Goal: Task Accomplishment & Management: Use online tool/utility

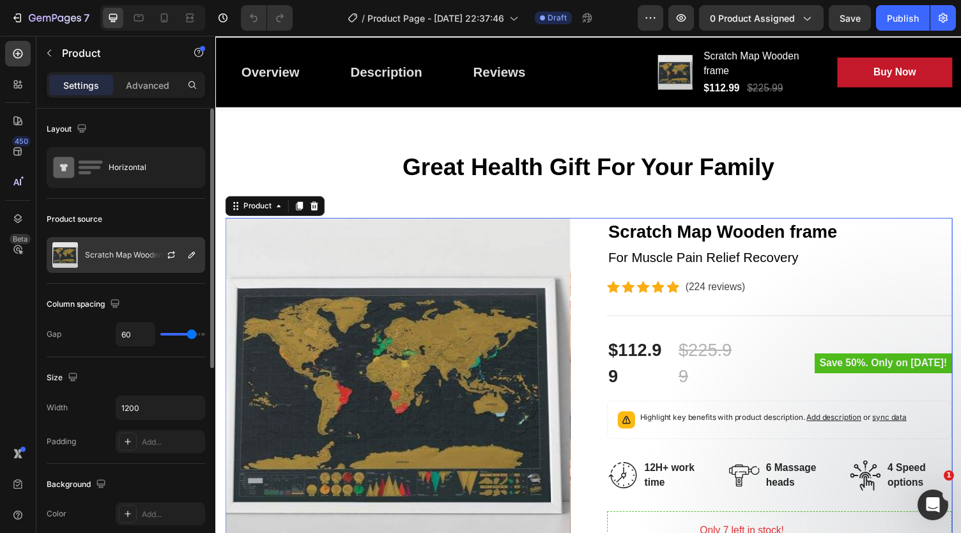
click at [88, 250] on p "Scratch Map Wooden frame" at bounding box center [136, 254] width 102 height 9
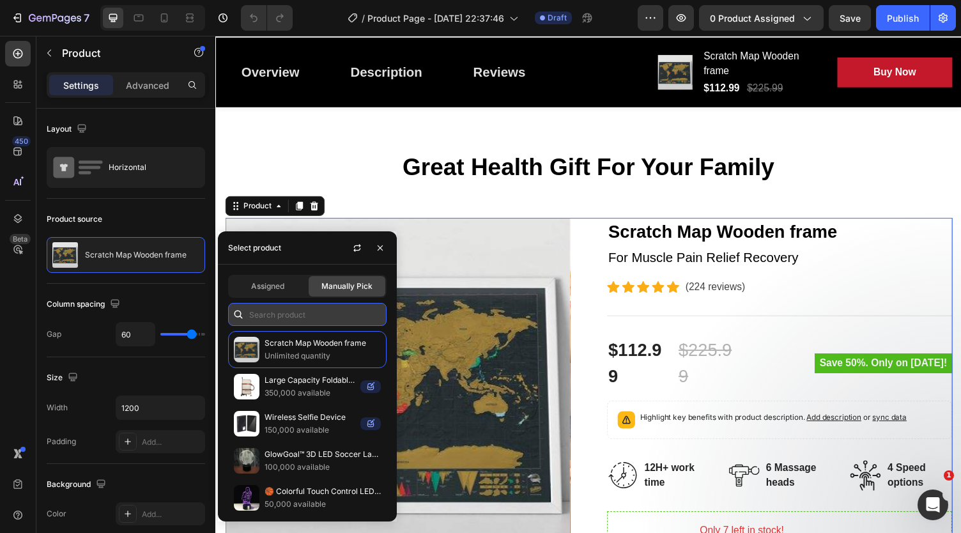
click at [279, 314] on input "text" at bounding box center [307, 314] width 158 height 23
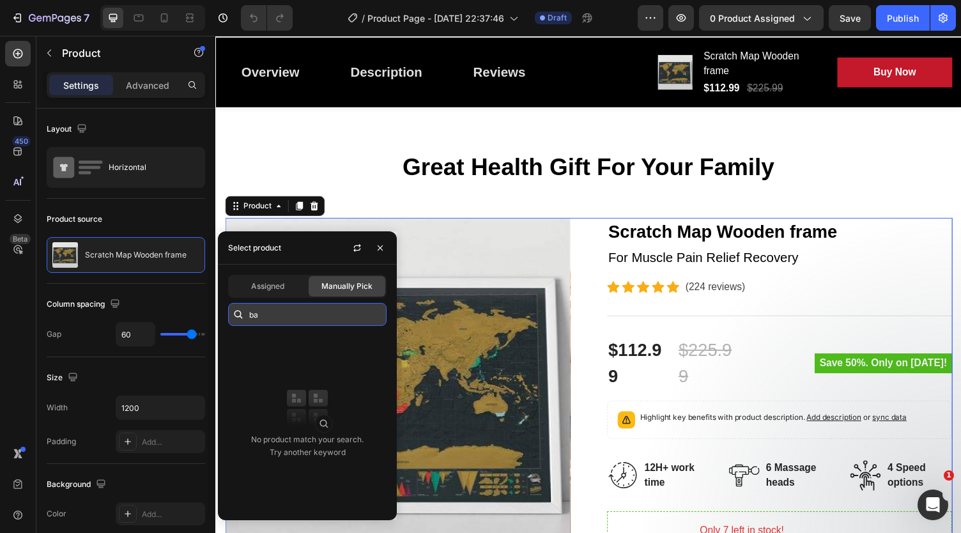
type input "b"
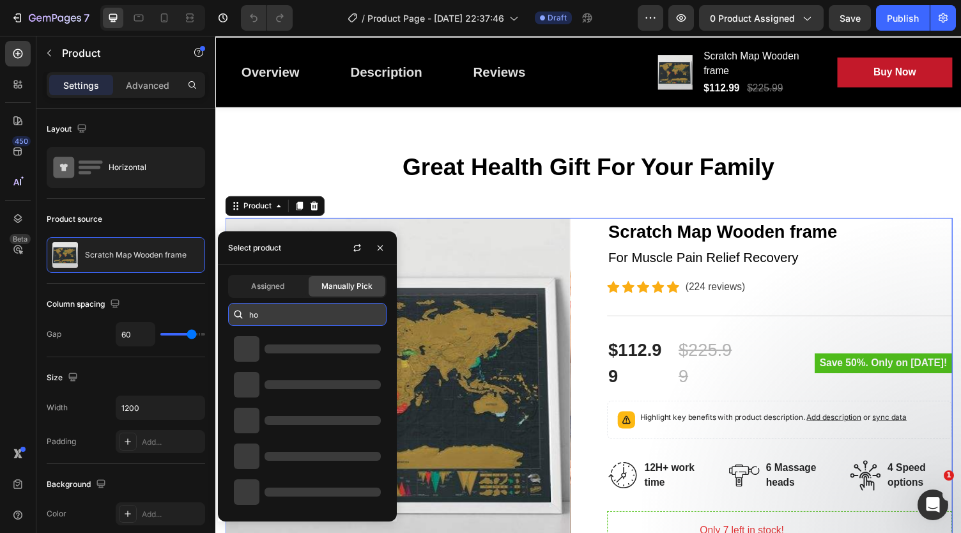
type input "h"
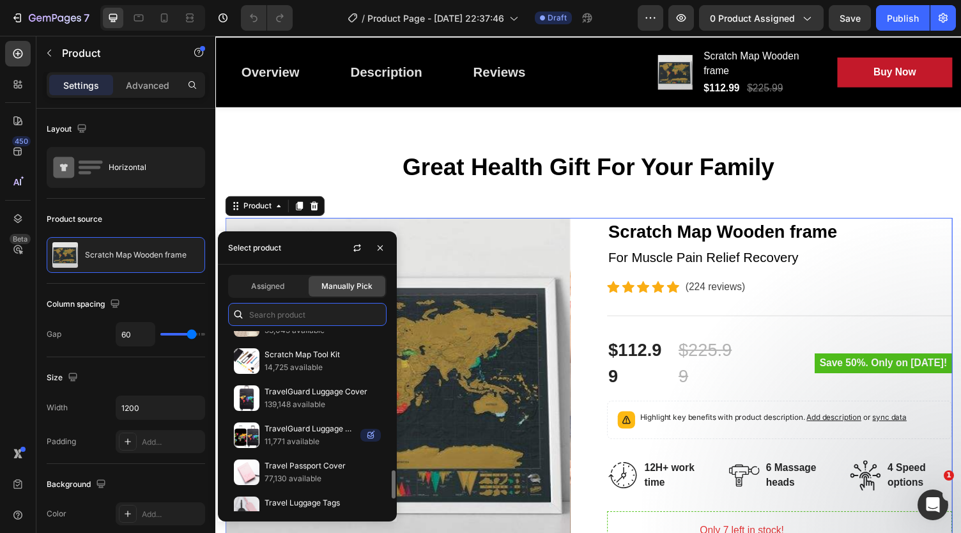
scroll to position [955, 0]
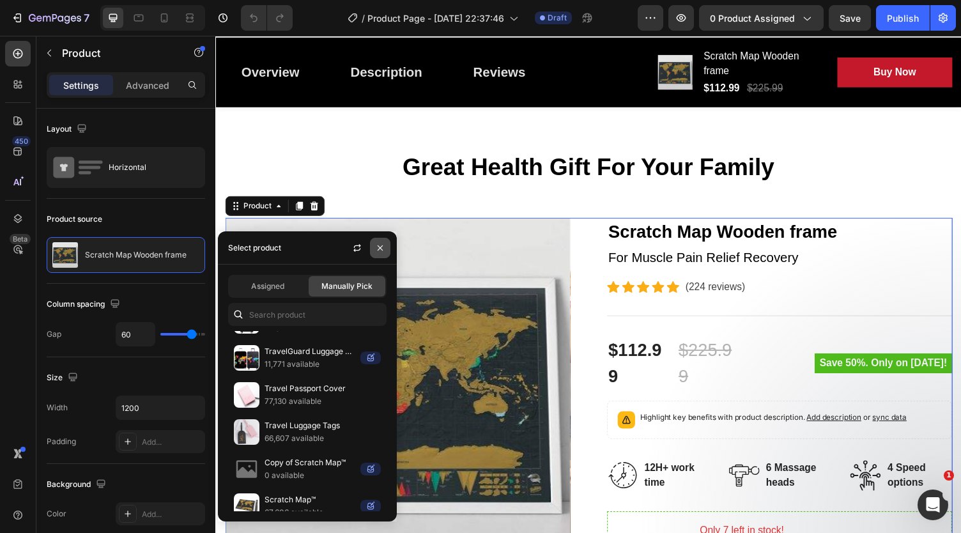
click at [381, 247] on icon "button" at bounding box center [380, 248] width 10 height 10
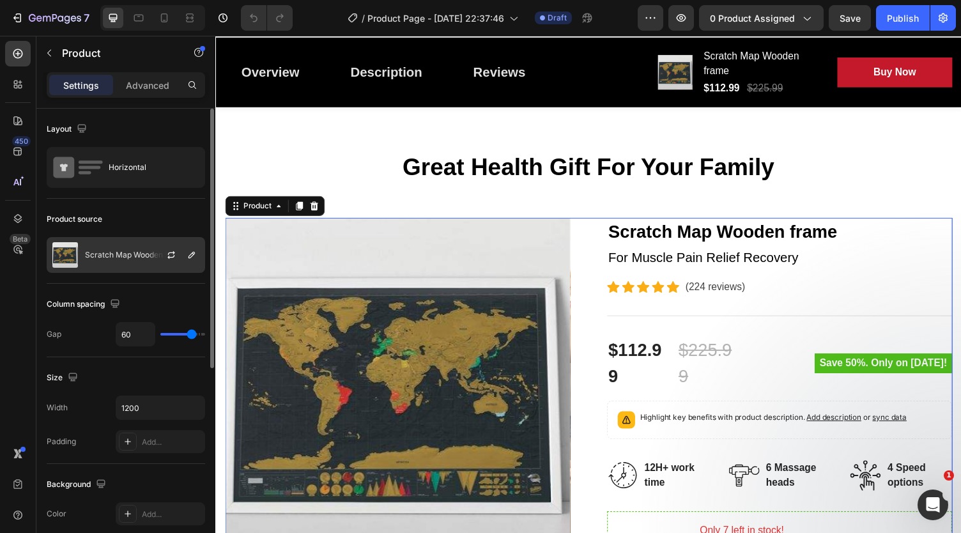
click at [141, 240] on div "Scratch Map Wooden frame" at bounding box center [126, 255] width 158 height 36
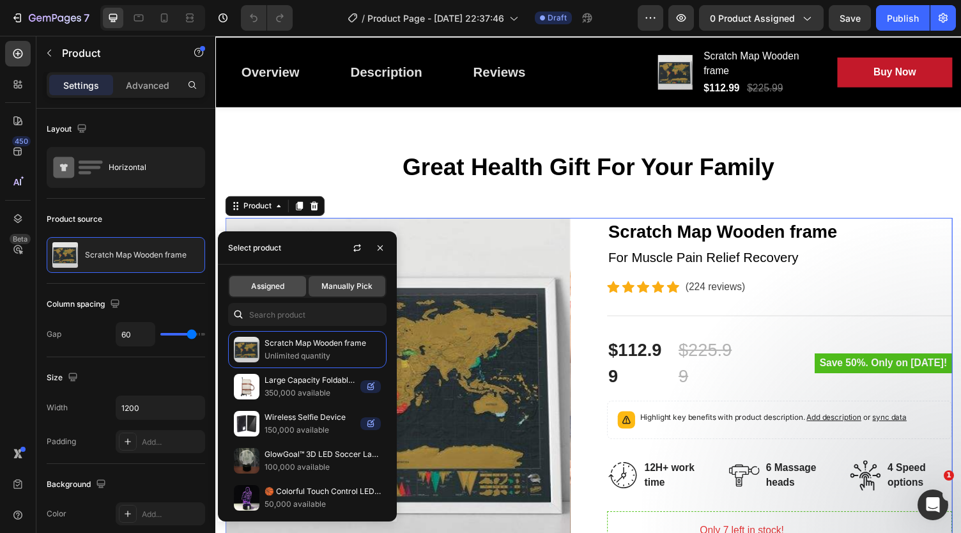
click at [273, 282] on span "Assigned" at bounding box center [267, 285] width 33 height 11
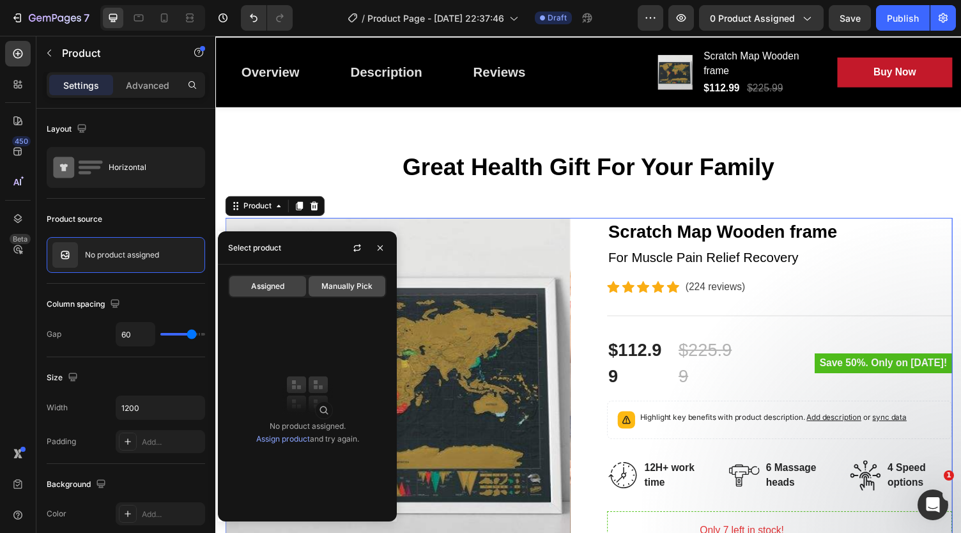
click at [333, 280] on div "Manually Pick" at bounding box center [347, 286] width 77 height 20
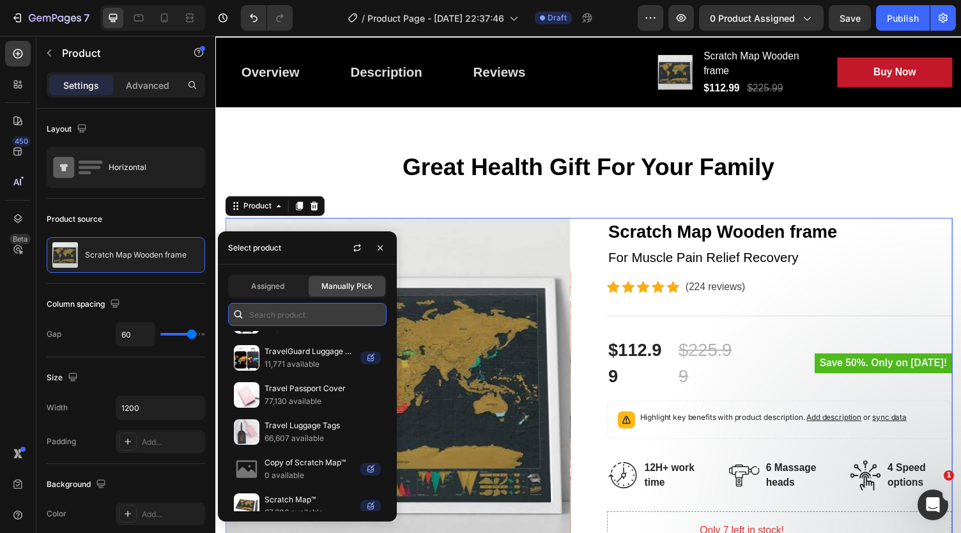
click at [279, 309] on input "text" at bounding box center [307, 314] width 158 height 23
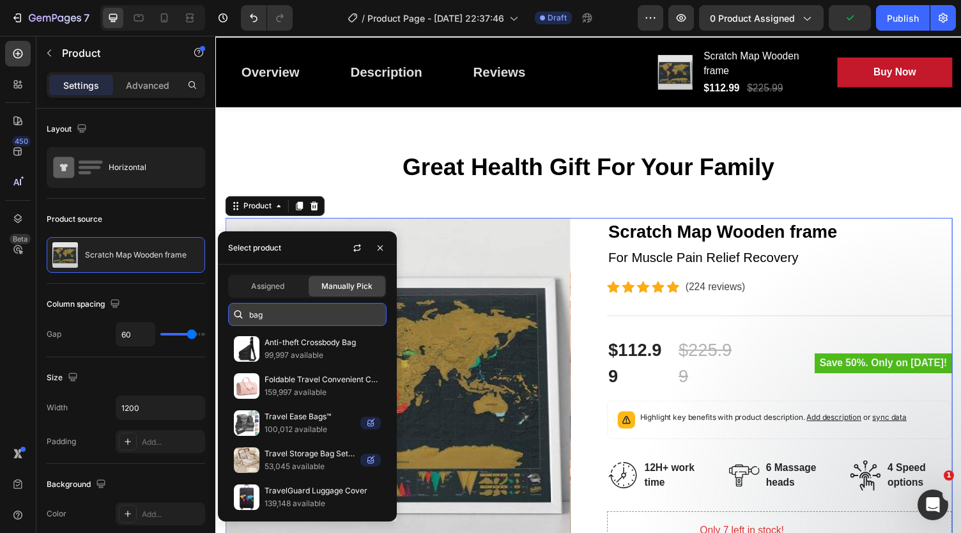
scroll to position [40, 0]
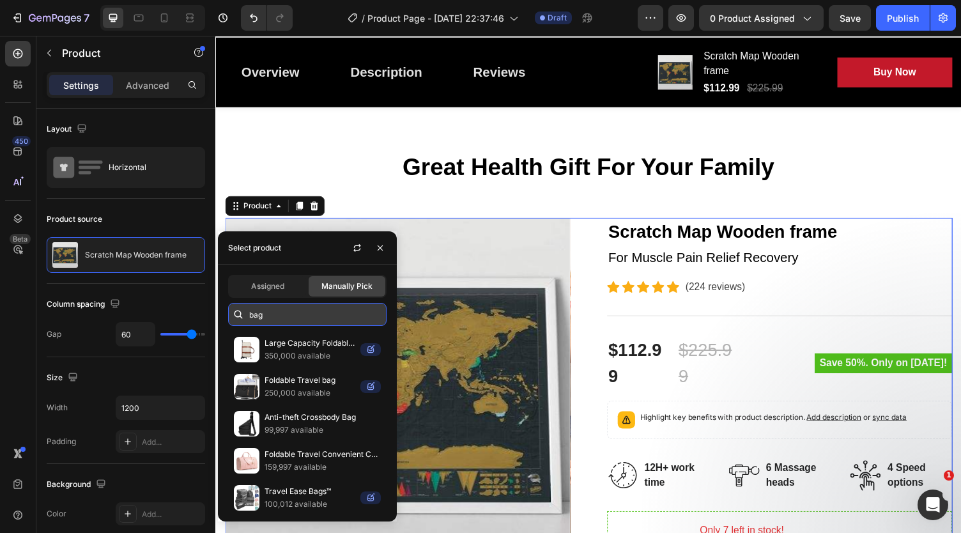
type input "bag"
drag, startPoint x: 318, startPoint y: 314, endPoint x: 227, endPoint y: 305, distance: 91.2
click at [228, 305] on div "bag" at bounding box center [307, 314] width 158 height 23
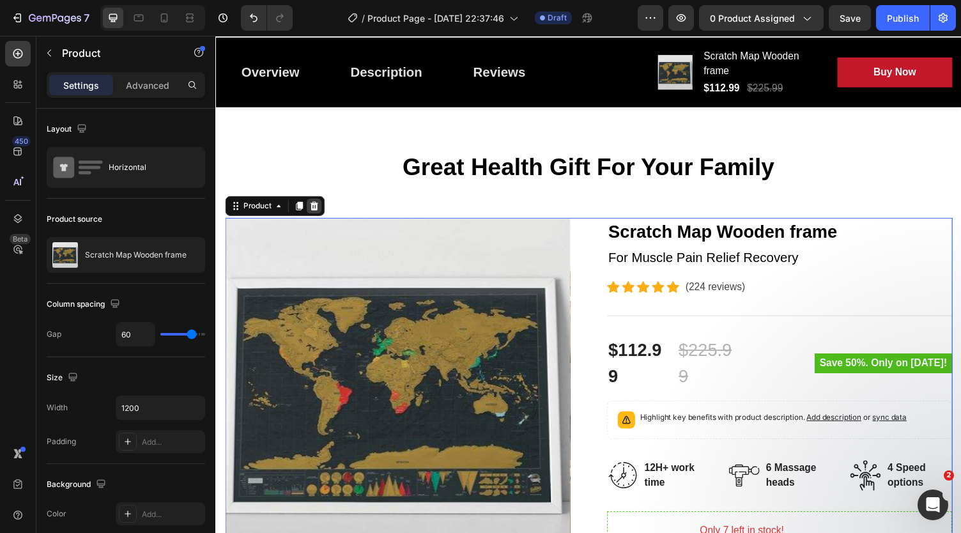
click at [321, 211] on icon at bounding box center [316, 211] width 10 height 10
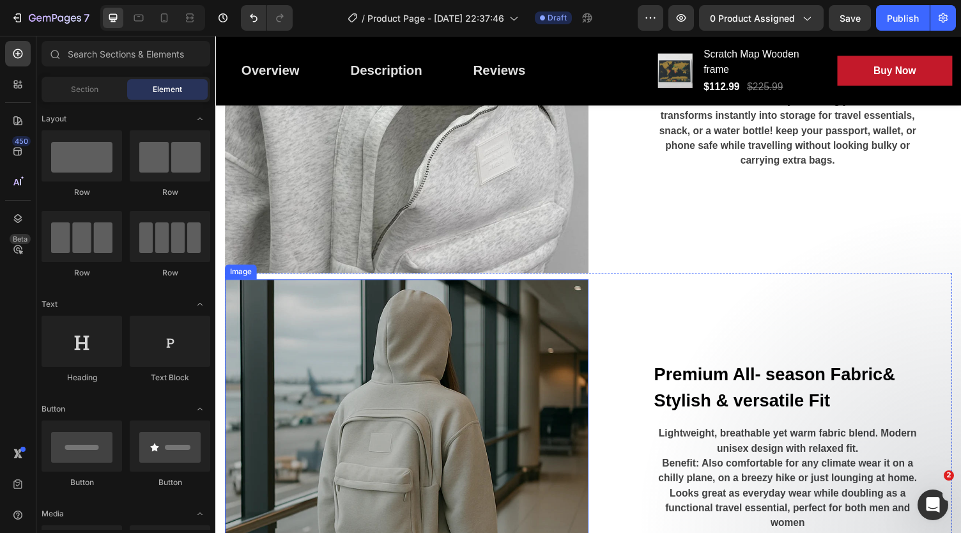
scroll to position [957, 0]
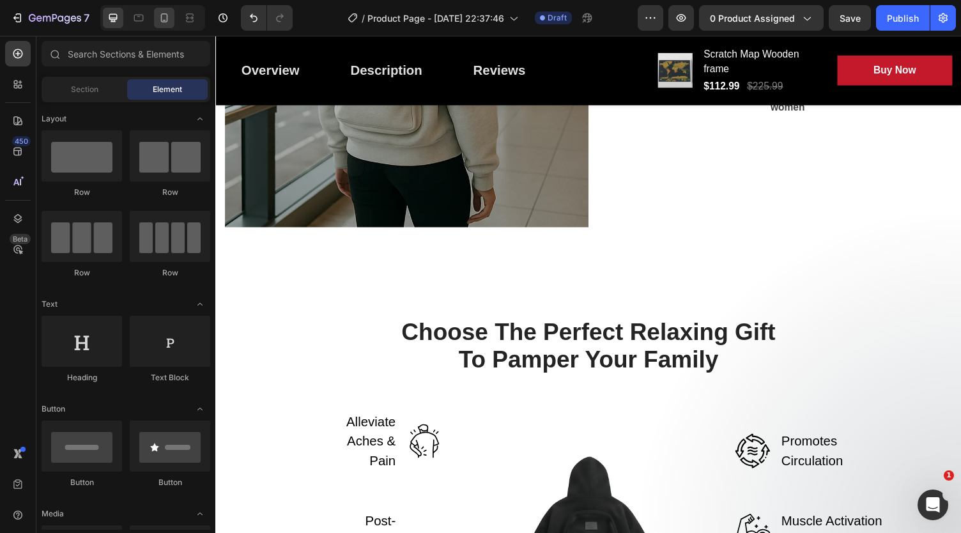
click at [169, 24] on div at bounding box center [164, 18] width 20 height 20
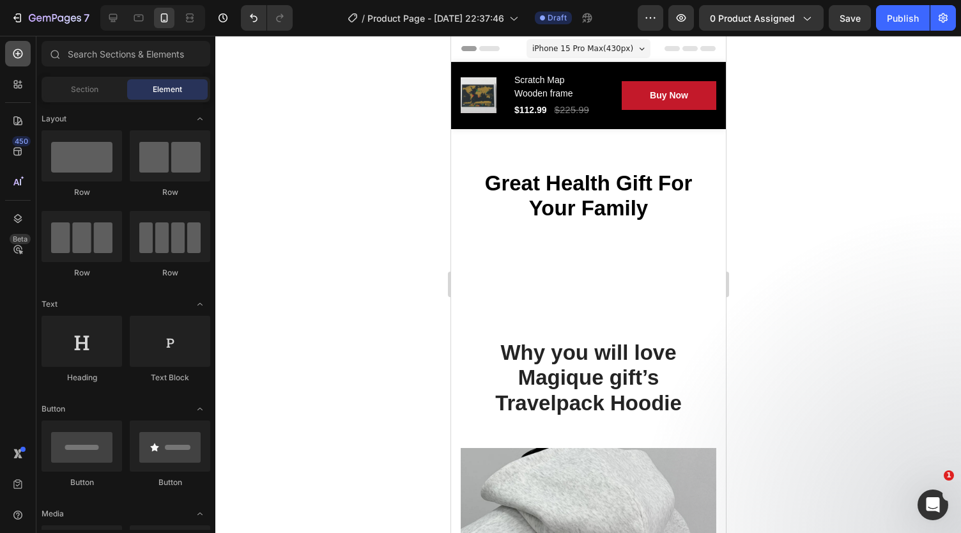
click at [14, 51] on icon at bounding box center [18, 54] width 10 height 10
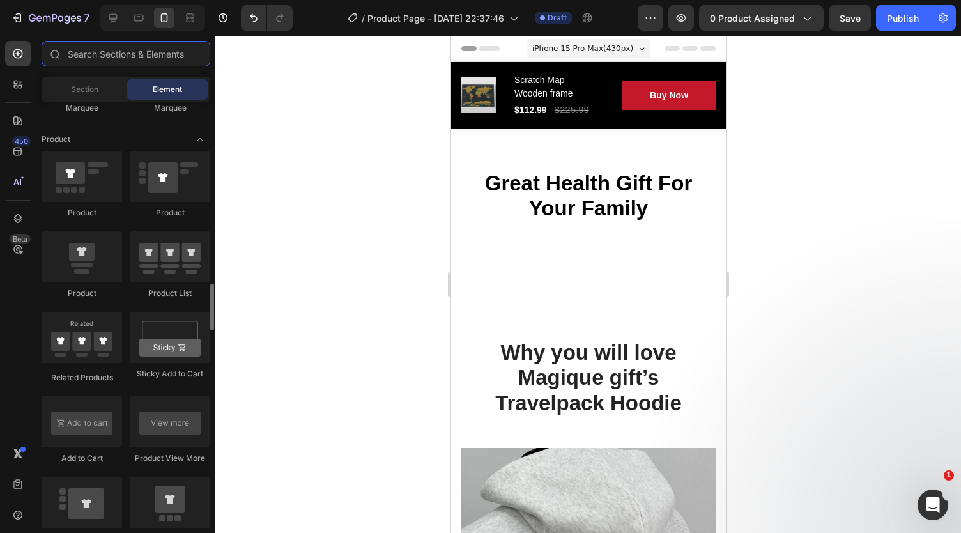
scroll to position [1611, 0]
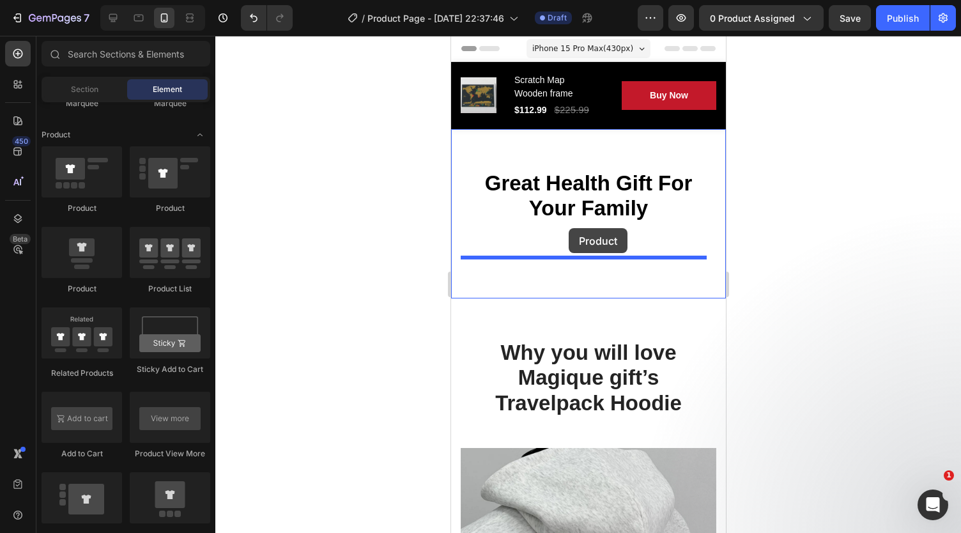
drag, startPoint x: 537, startPoint y: 221, endPoint x: 568, endPoint y: 228, distance: 31.5
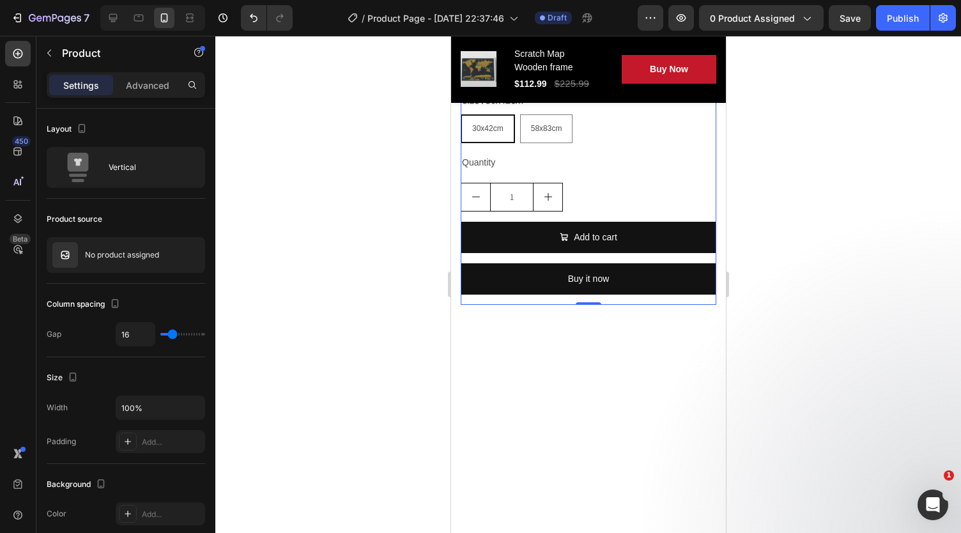
scroll to position [0, 0]
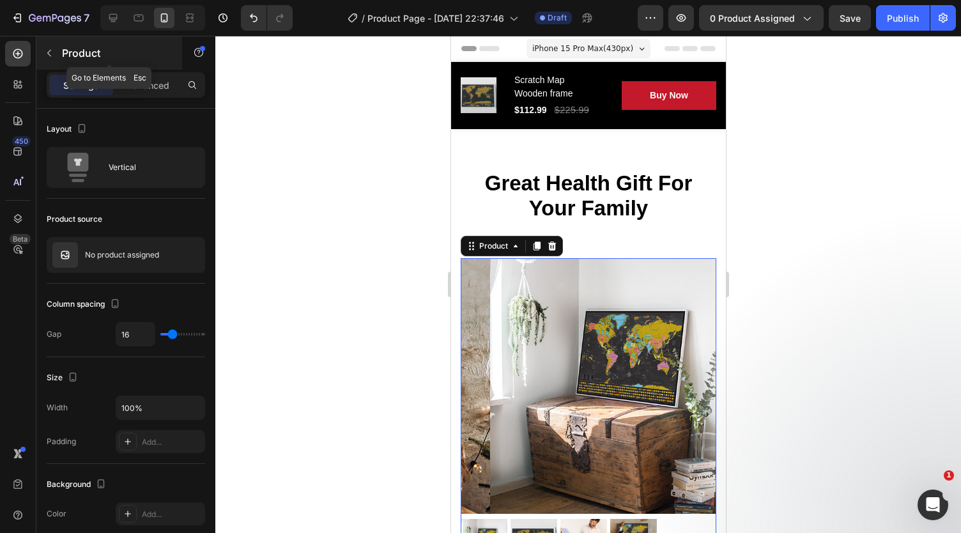
click at [51, 51] on icon "button" at bounding box center [49, 53] width 10 height 10
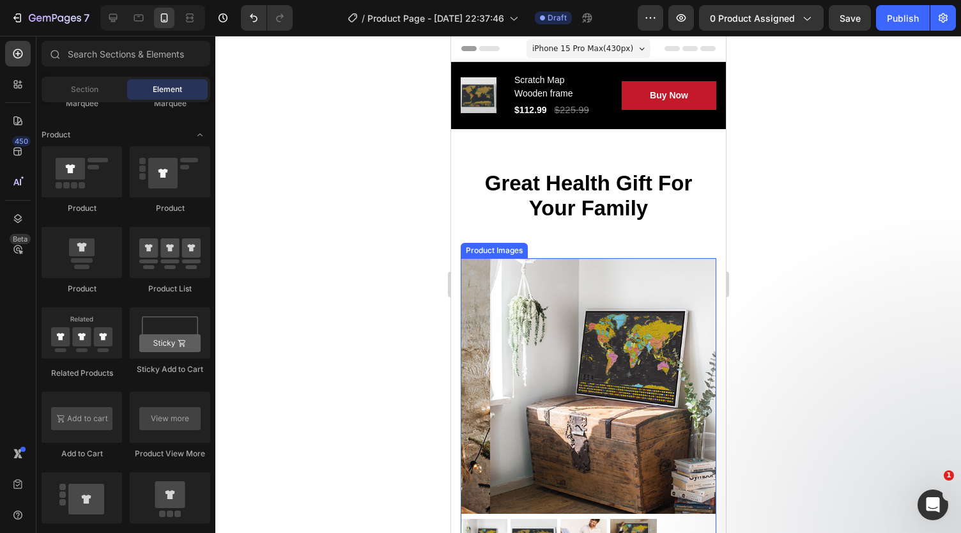
click at [589, 390] on img at bounding box center [617, 386] width 256 height 256
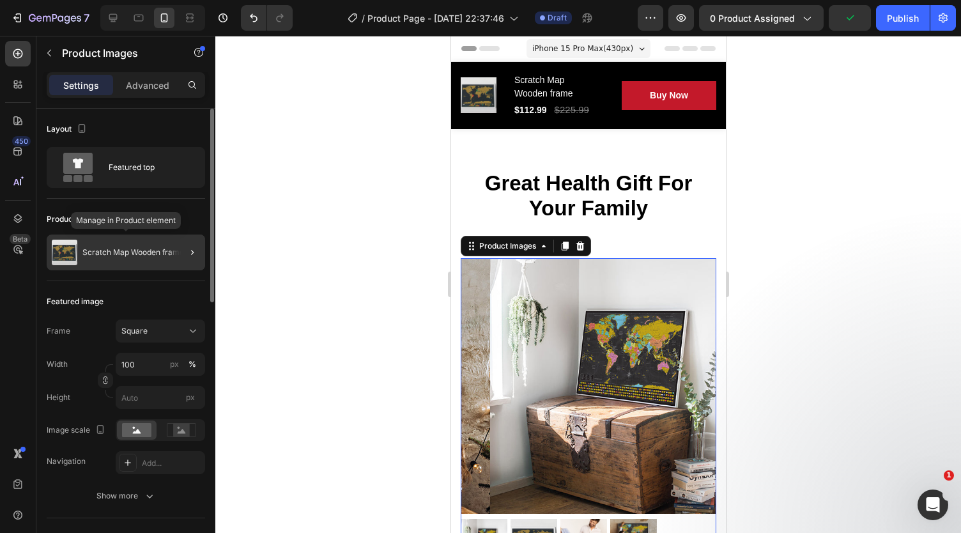
click at [107, 245] on div "Scratch Map Wooden frame" at bounding box center [126, 252] width 158 height 36
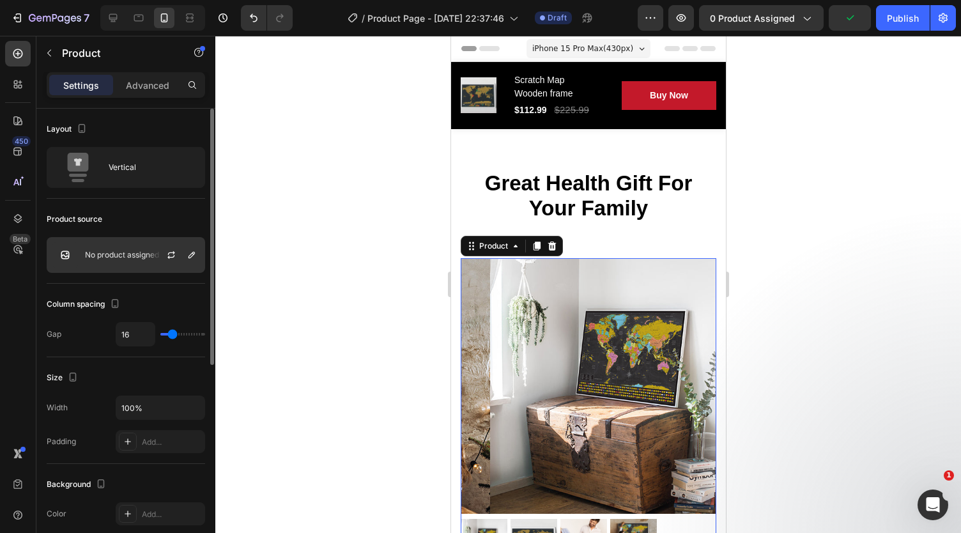
click at [125, 259] on div "No product assigned" at bounding box center [126, 255] width 158 height 36
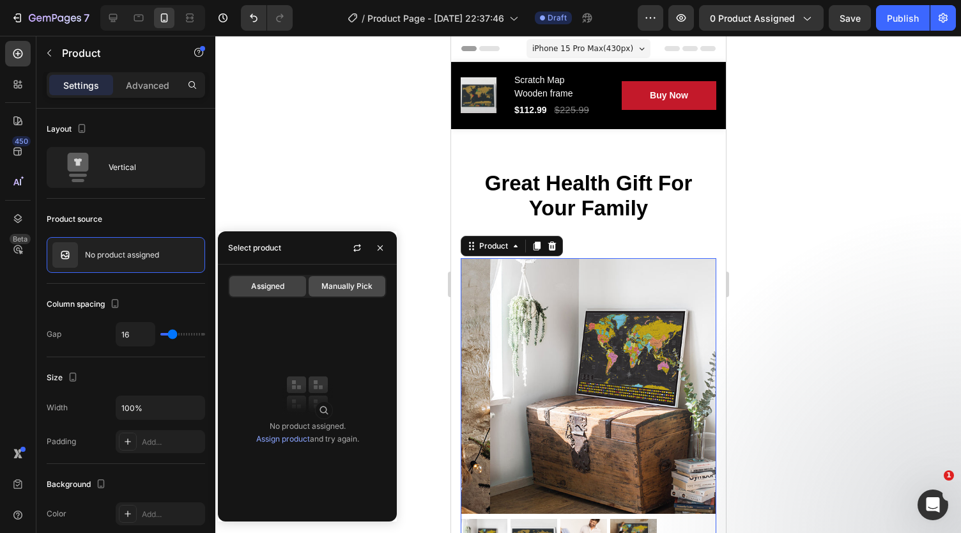
click at [364, 286] on span "Manually Pick" at bounding box center [346, 285] width 51 height 11
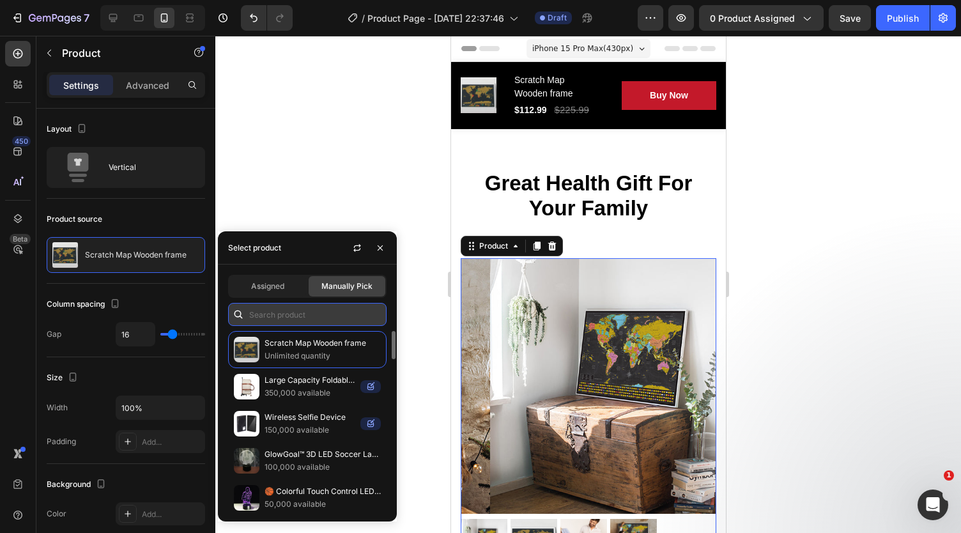
click at [287, 312] on input "text" at bounding box center [307, 314] width 158 height 23
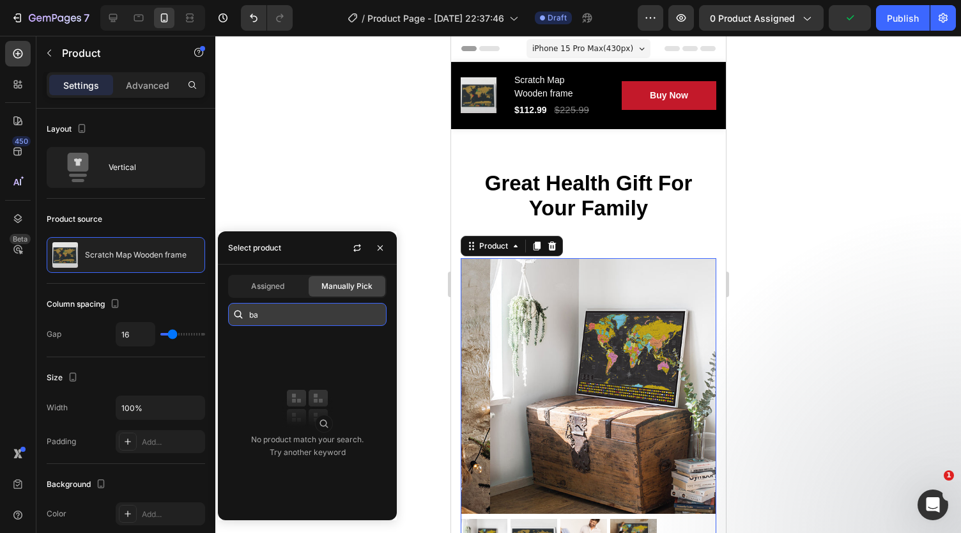
type input "b"
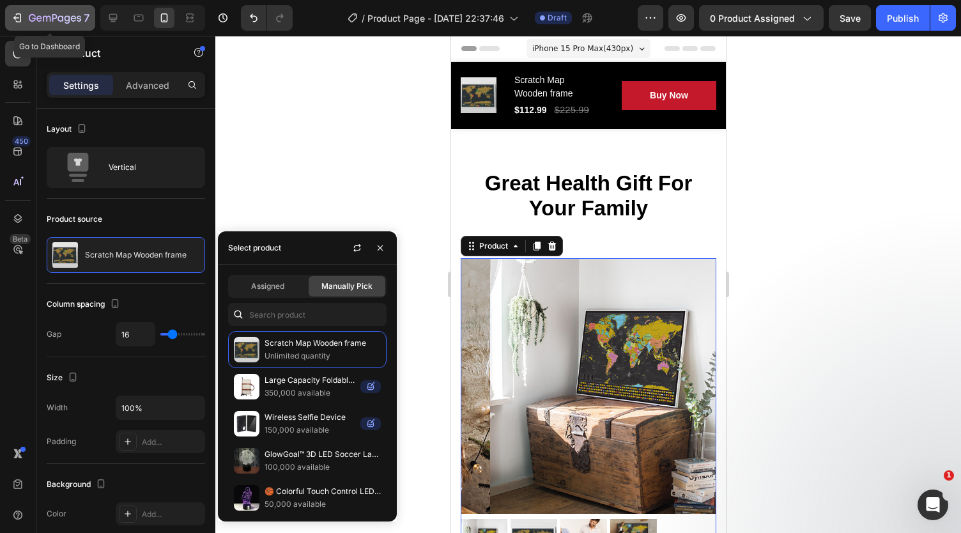
click at [36, 8] on button "7" at bounding box center [50, 18] width 90 height 26
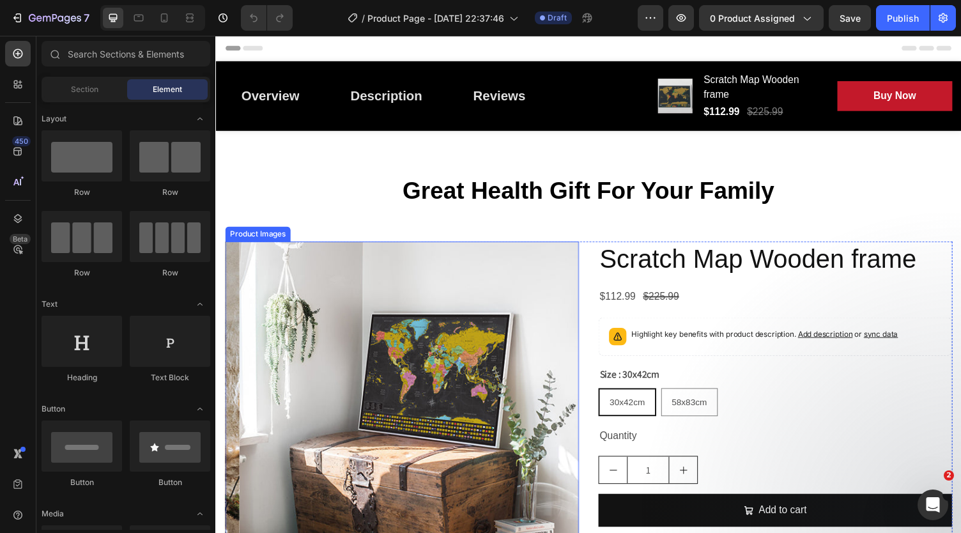
click at [346, 315] on img at bounding box center [422, 429] width 364 height 364
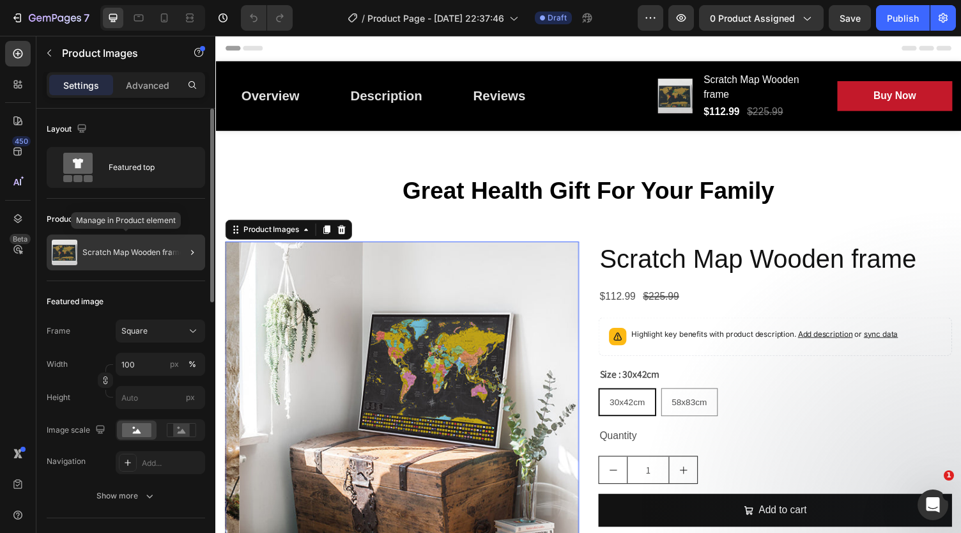
click at [100, 244] on div "Scratch Map Wooden frame" at bounding box center [126, 252] width 158 height 36
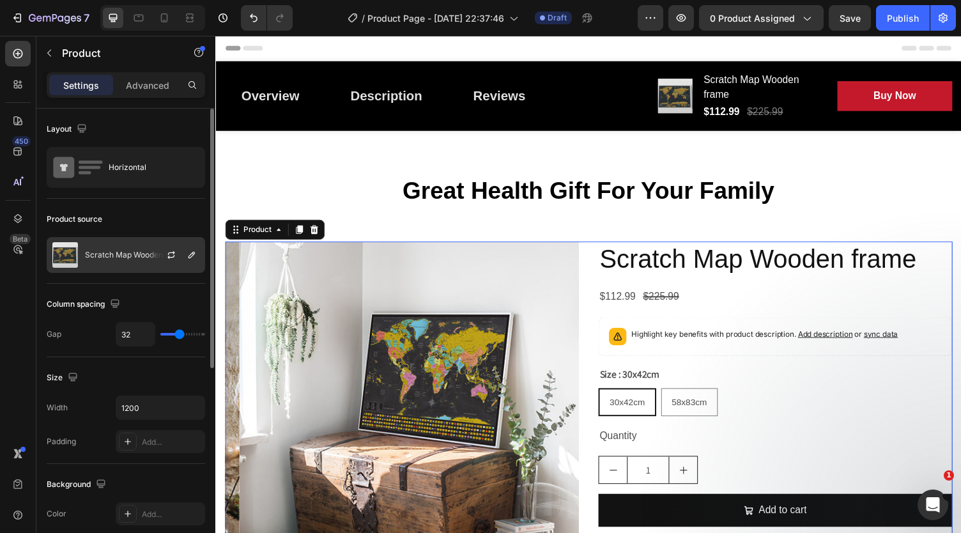
click at [119, 247] on div "Scratch Map Wooden frame" at bounding box center [126, 255] width 158 height 36
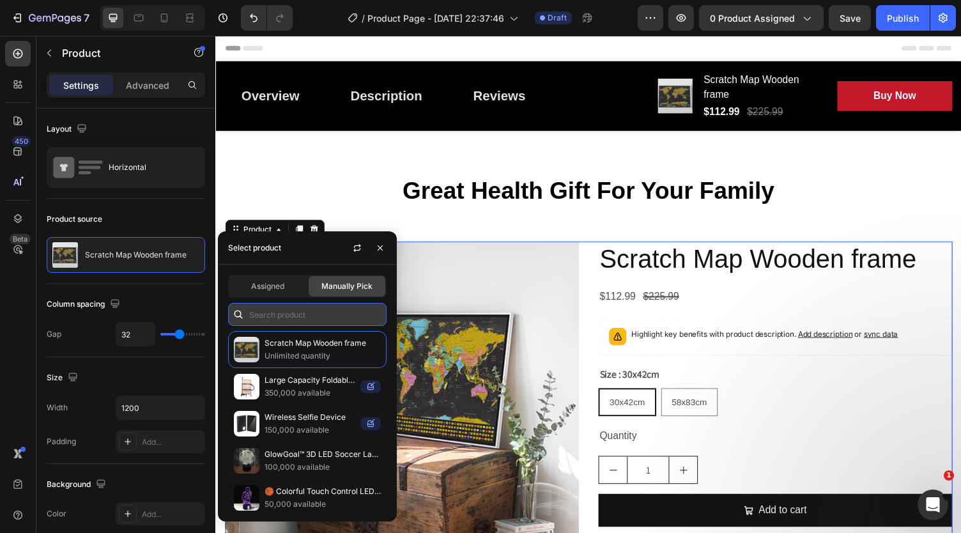
click at [286, 315] on input "text" at bounding box center [307, 314] width 158 height 23
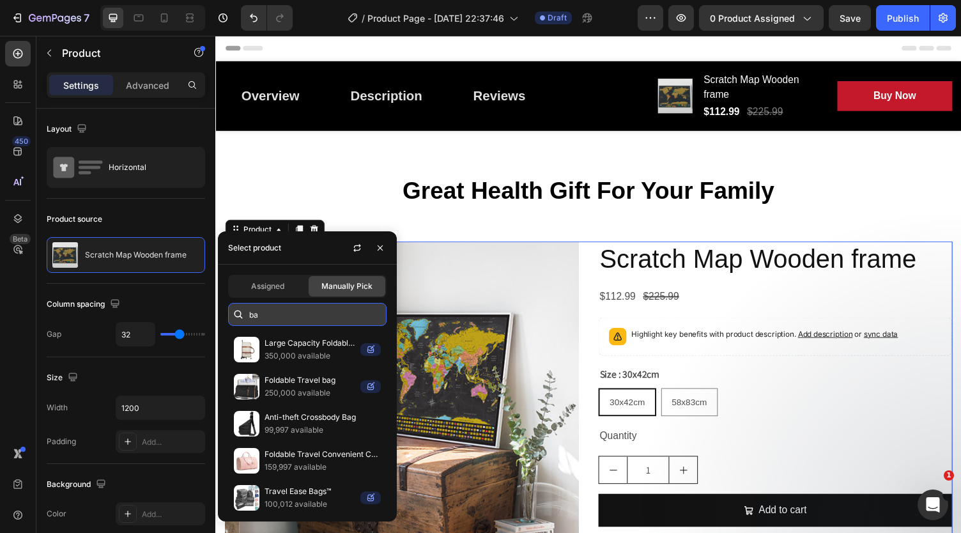
type input "b"
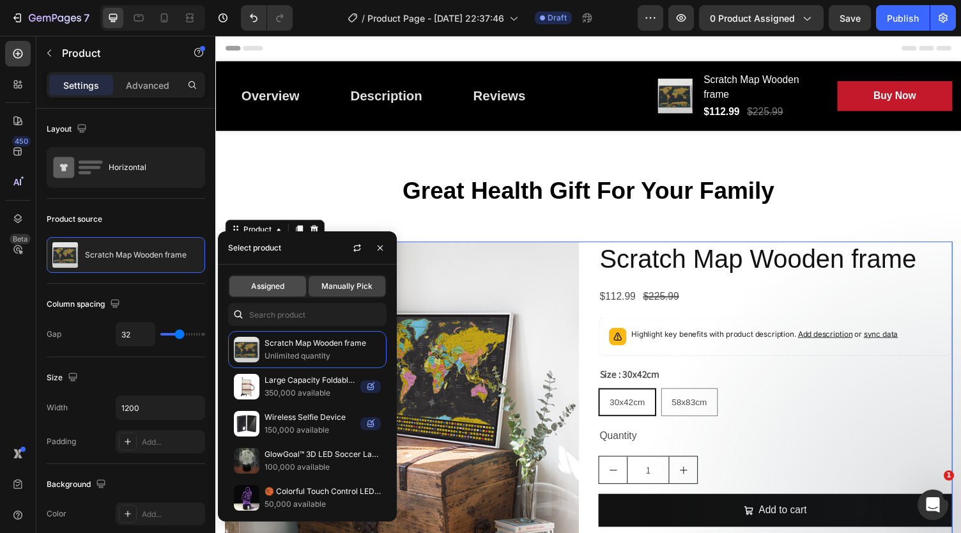
click at [290, 279] on div "Assigned" at bounding box center [267, 286] width 77 height 20
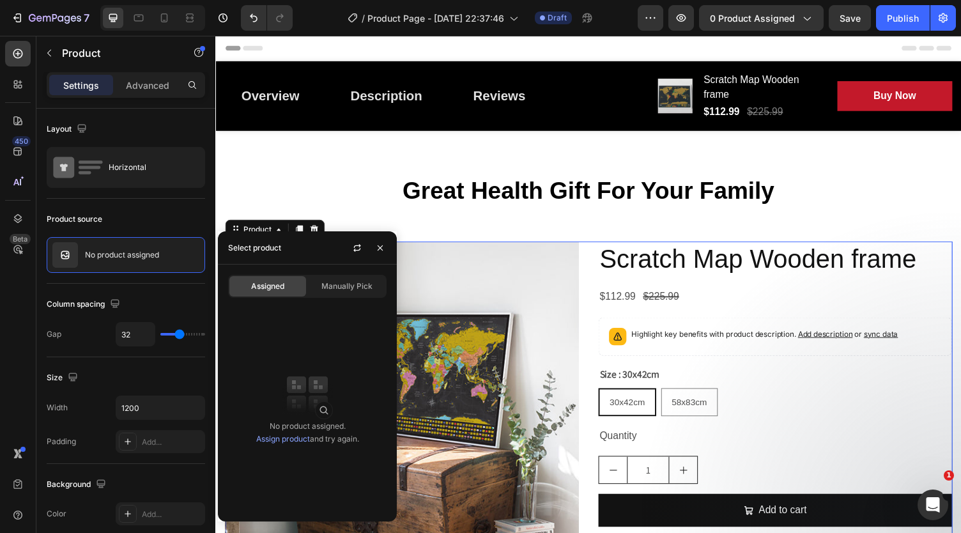
click at [296, 440] on link "Assign product" at bounding box center [283, 439] width 54 height 10
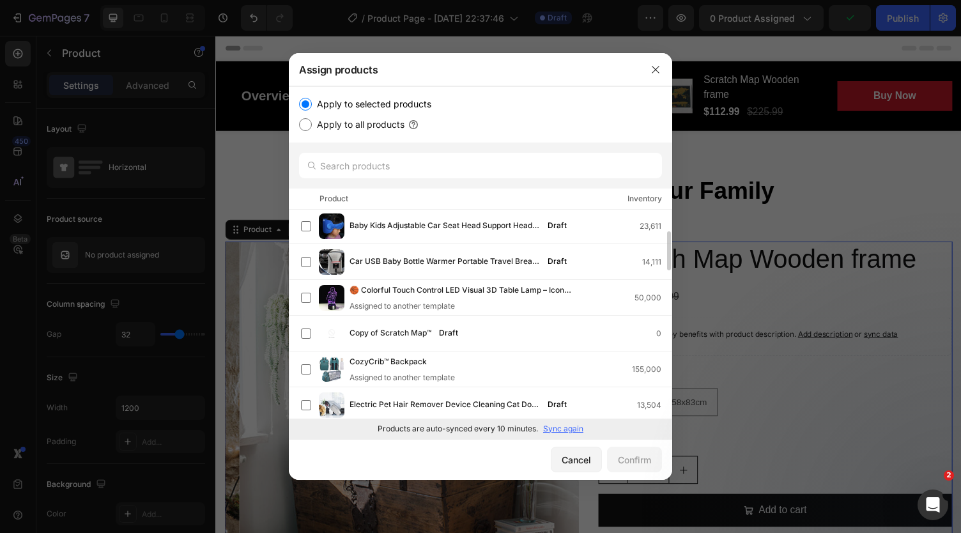
scroll to position [110, 0]
click at [312, 123] on label "Apply to all products" at bounding box center [358, 124] width 93 height 15
click at [312, 123] on input "Apply to all products" at bounding box center [305, 124] width 13 height 13
radio input "true"
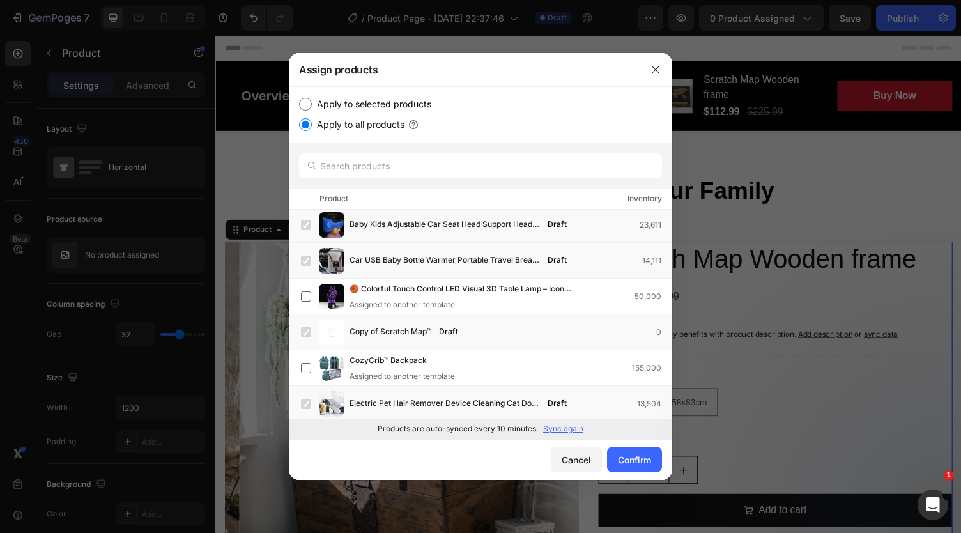
click at [312, 123] on label "Apply to all products" at bounding box center [358, 124] width 93 height 15
click at [312, 123] on input "Apply to all products" at bounding box center [305, 124] width 13 height 13
click at [309, 105] on input "Apply to selected products" at bounding box center [305, 104] width 13 height 13
radio input "true"
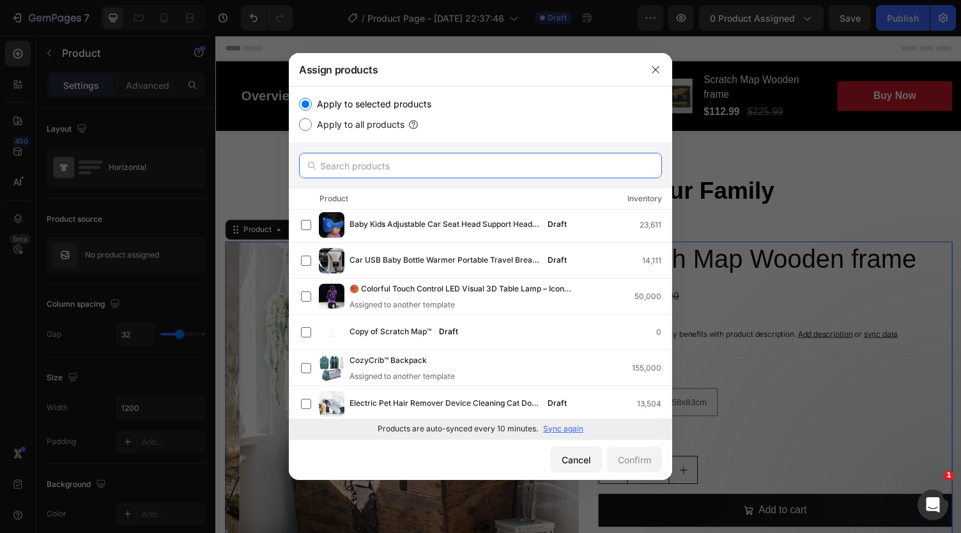
click at [346, 160] on input "text" at bounding box center [480, 166] width 363 height 26
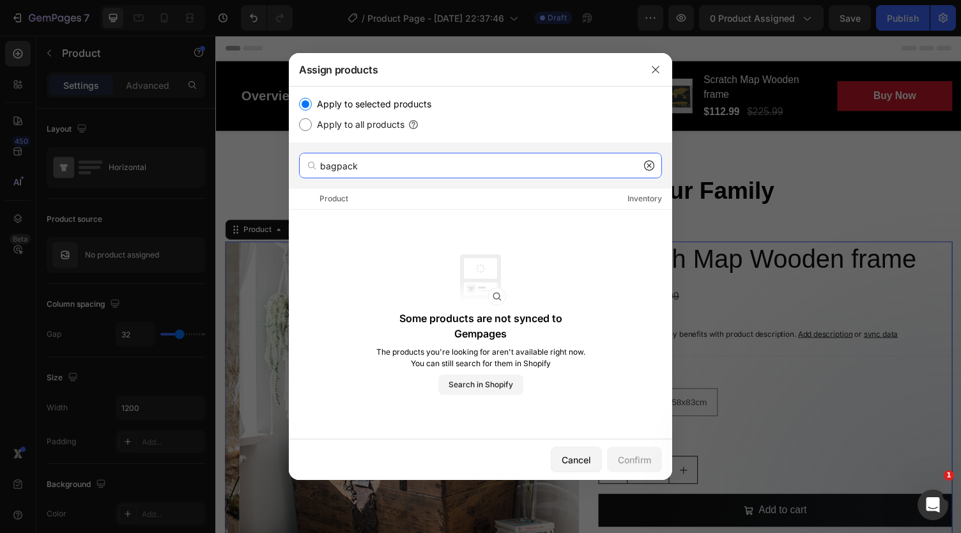
type input "bagpack"
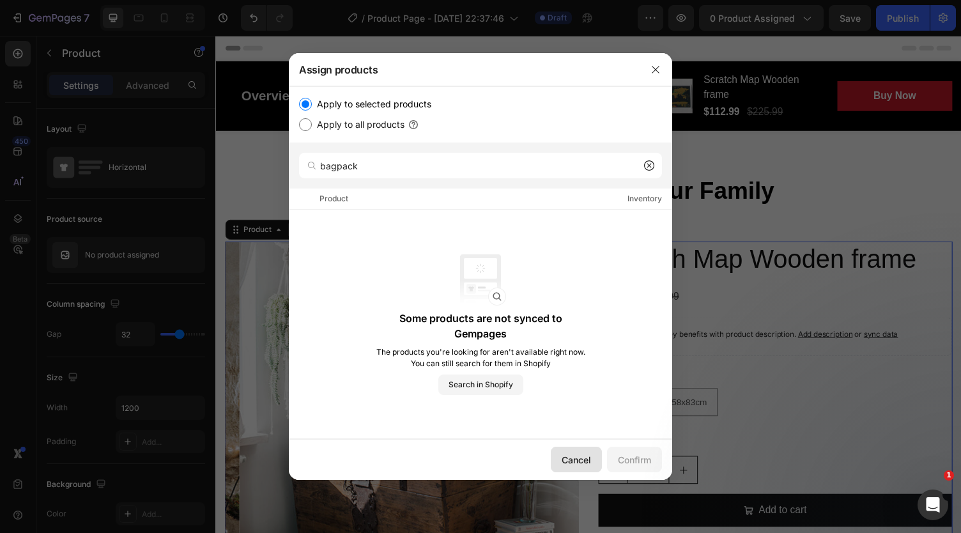
click at [580, 453] on div "Cancel" at bounding box center [576, 459] width 29 height 13
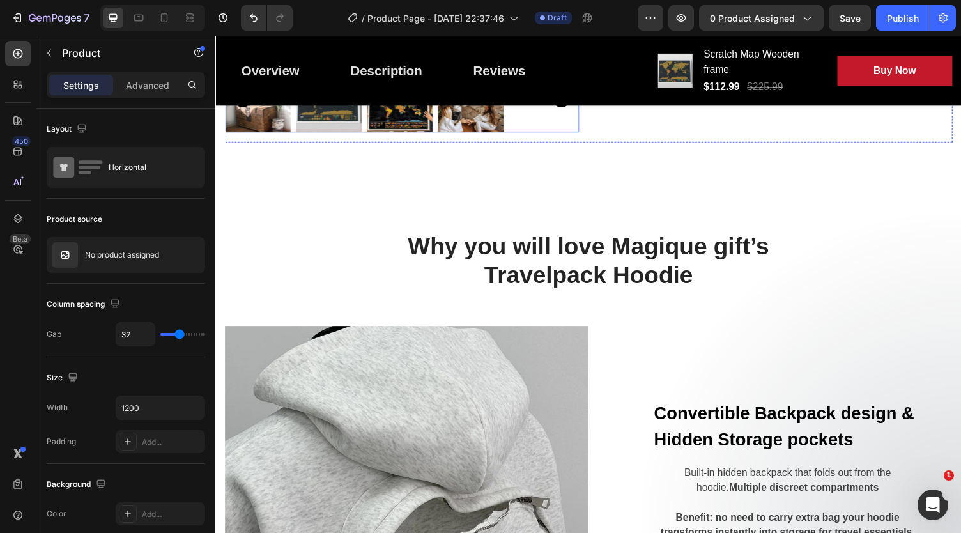
scroll to position [0, 0]
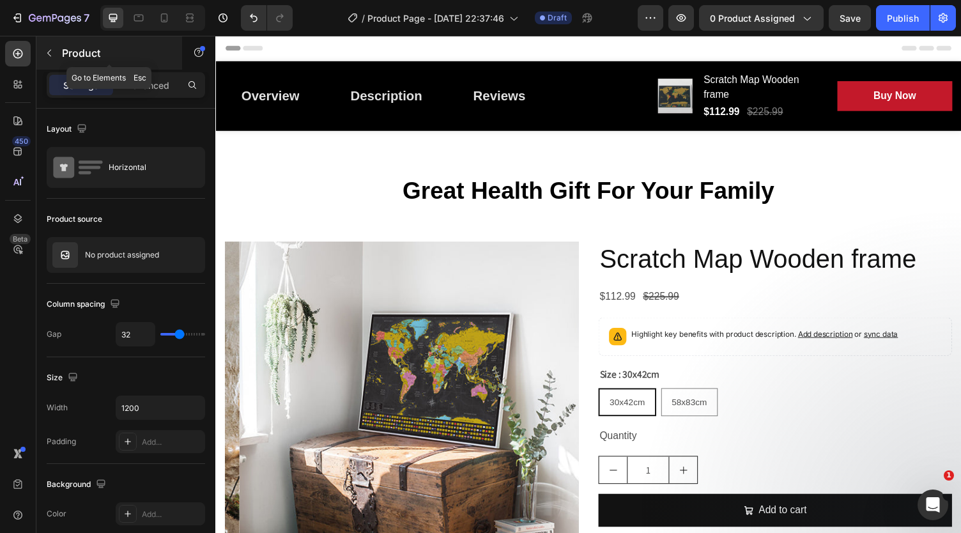
click at [47, 49] on icon "button" at bounding box center [49, 53] width 10 height 10
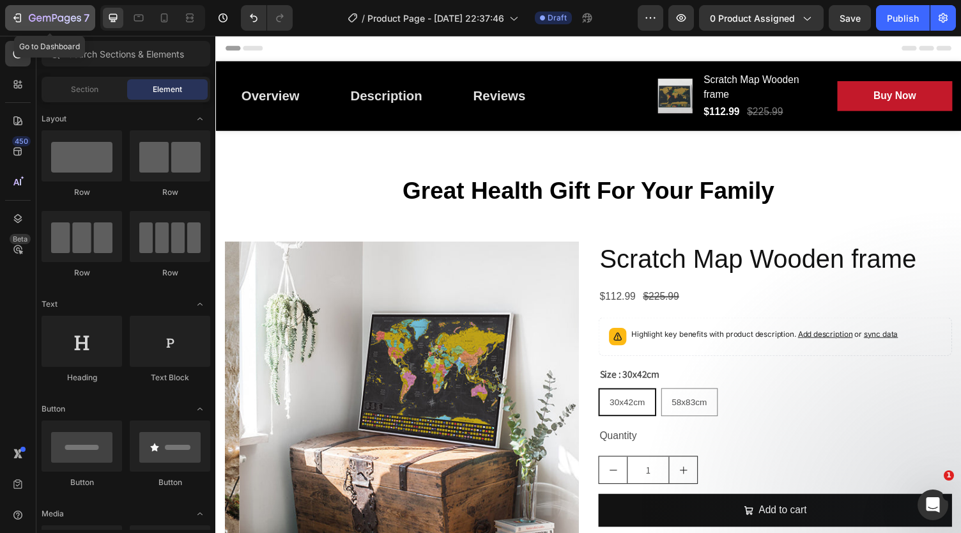
click at [14, 16] on icon "button" at bounding box center [17, 17] width 13 height 13
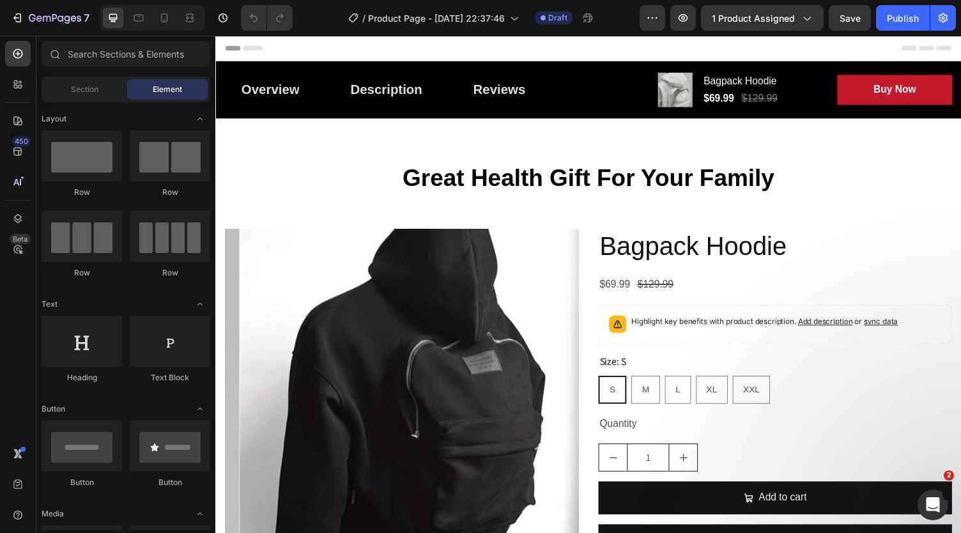
scroll to position [38, 0]
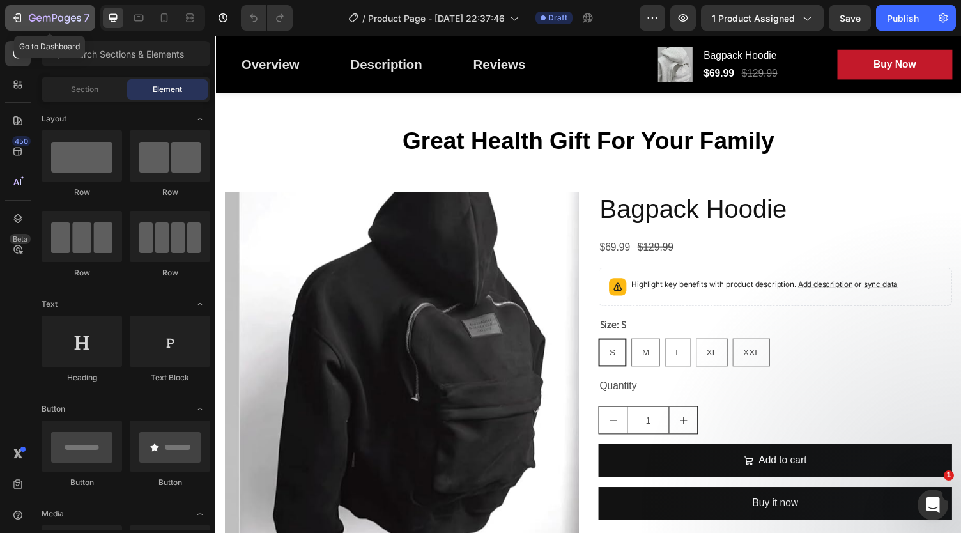
click at [11, 17] on icon "button" at bounding box center [17, 17] width 13 height 13
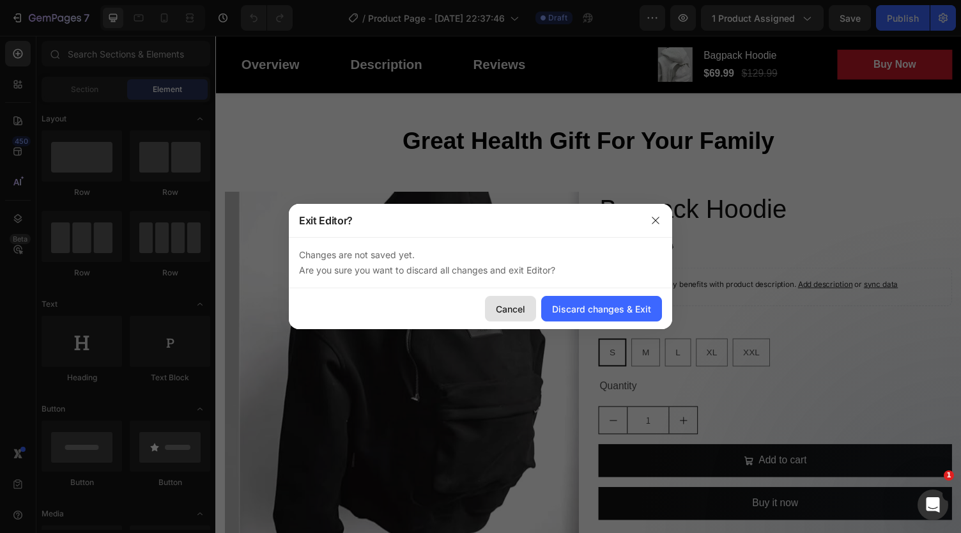
click at [526, 307] on button "Cancel" at bounding box center [510, 309] width 51 height 26
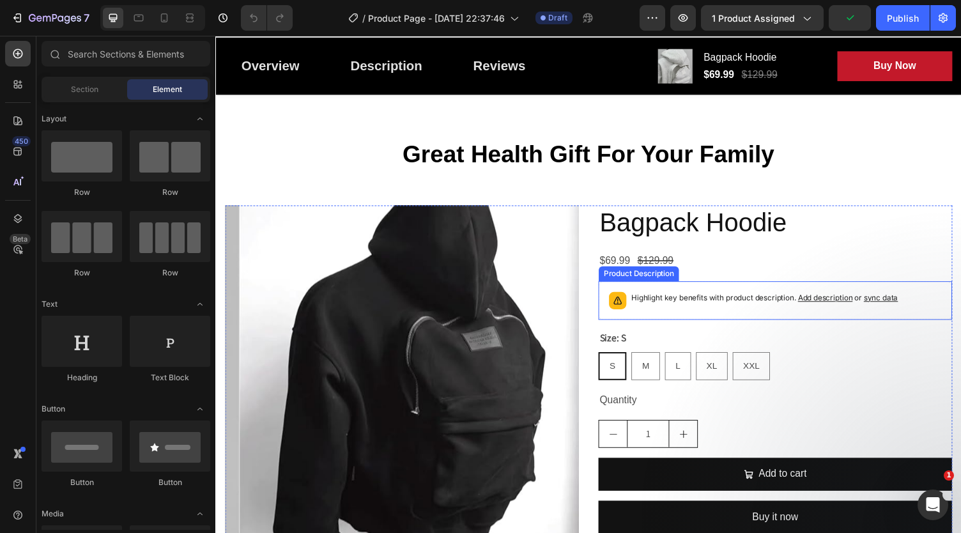
scroll to position [24, 0]
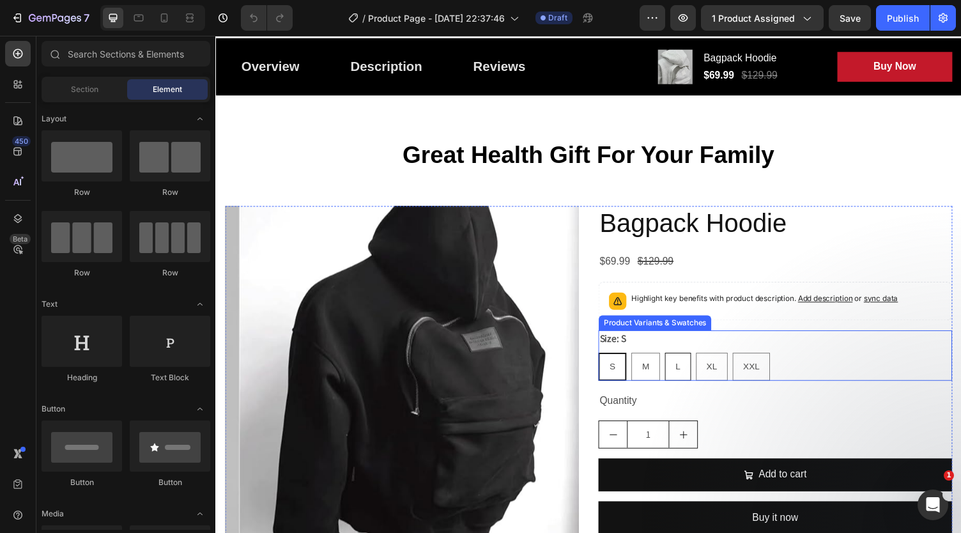
click at [646, 383] on div "M" at bounding box center [657, 376] width 28 height 26
click at [643, 362] on input "M M M" at bounding box center [642, 361] width 1 height 1
radio input "true"
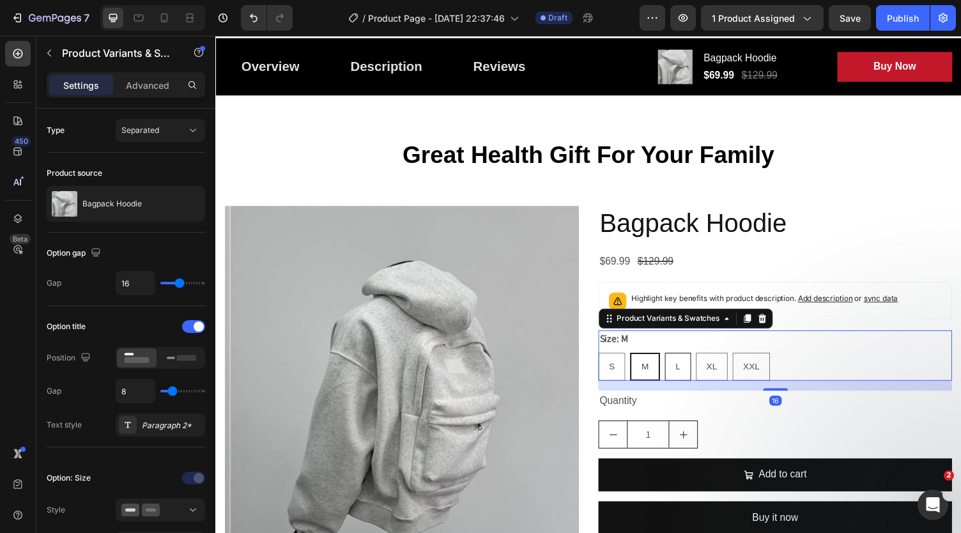
click at [688, 372] on span "L" at bounding box center [690, 376] width 5 height 10
click at [677, 362] on input "L L L" at bounding box center [677, 361] width 1 height 1
radio input "true"
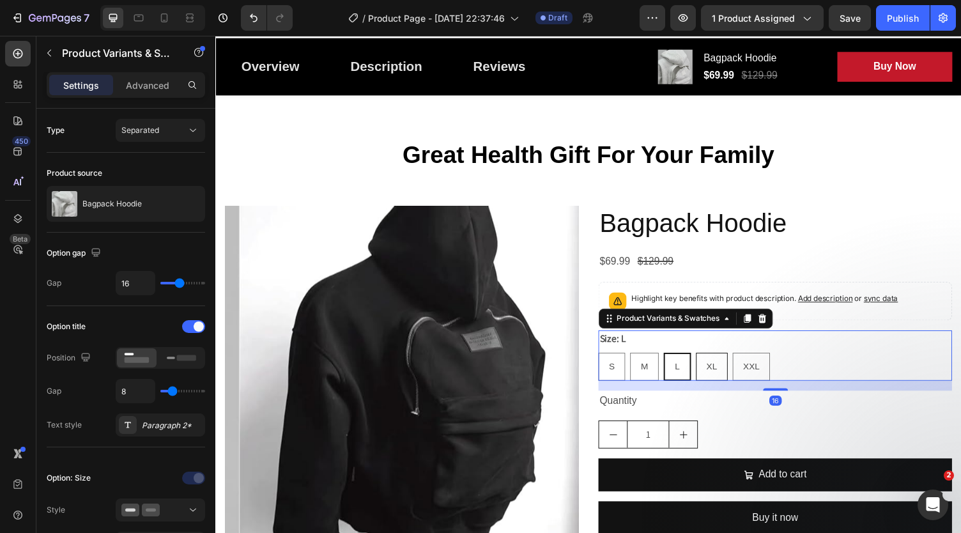
click at [724, 375] on span "XL" at bounding box center [725, 376] width 11 height 10
click at [709, 362] on input "XL XL XL" at bounding box center [708, 361] width 1 height 1
radio input "true"
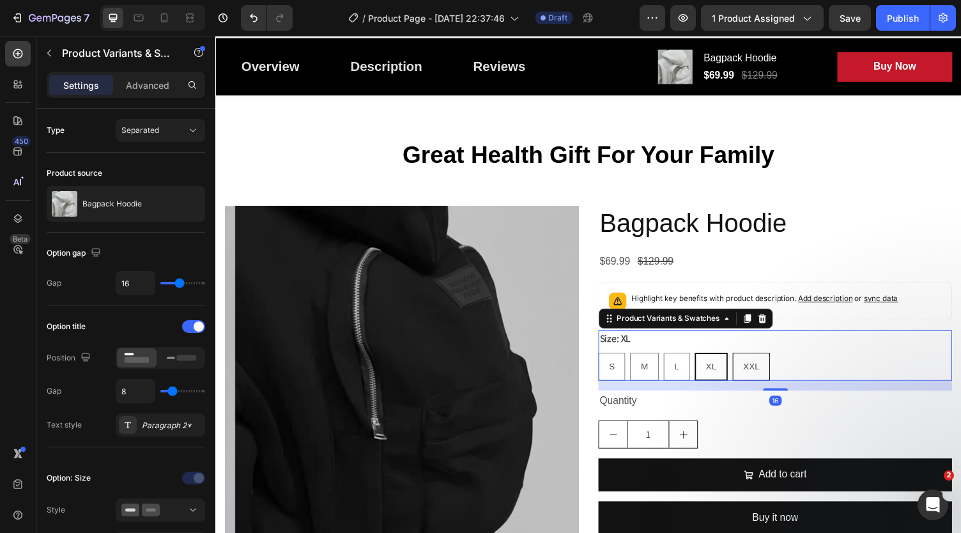
click at [758, 375] on span "XXL" at bounding box center [766, 376] width 17 height 10
click at [747, 362] on input "XXL XXL XXL" at bounding box center [746, 361] width 1 height 1
radio input "true"
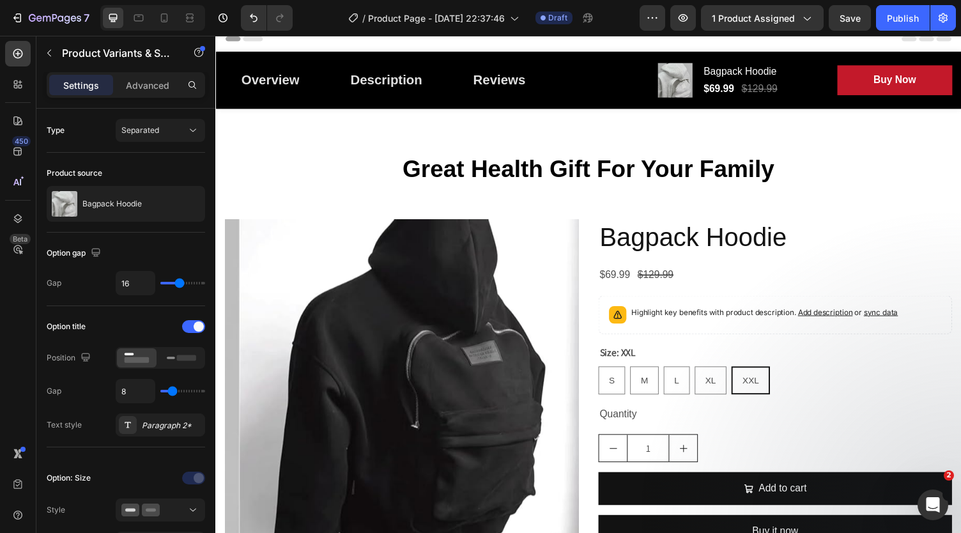
scroll to position [9, 0]
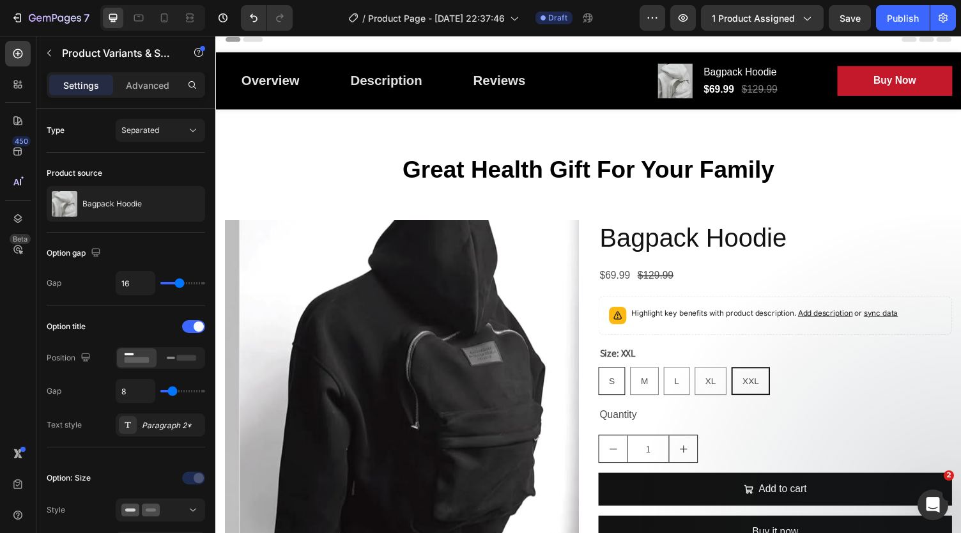
click at [627, 389] on div "S" at bounding box center [622, 391] width 26 height 26
click at [609, 376] on input "S S S" at bounding box center [608, 376] width 1 height 1
radio input "true"
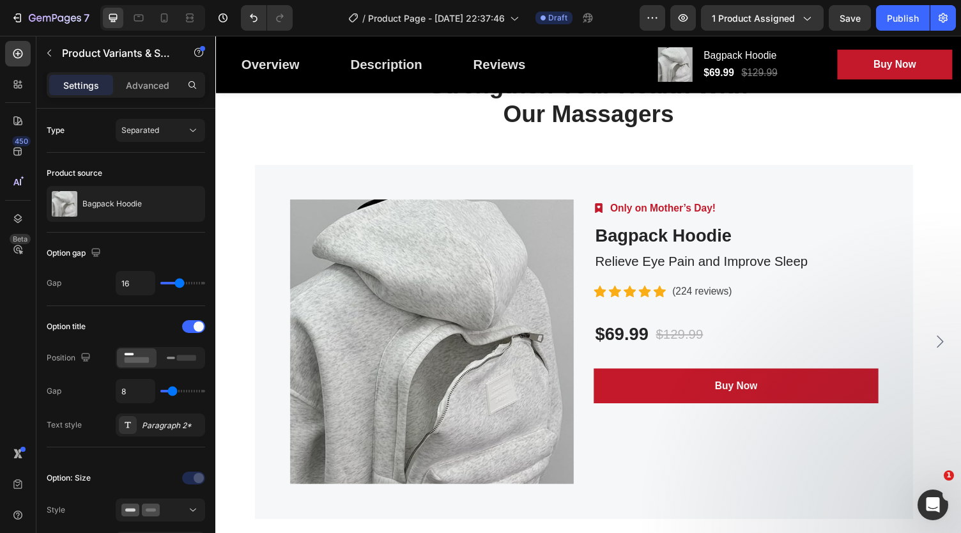
scroll to position [3158, 0]
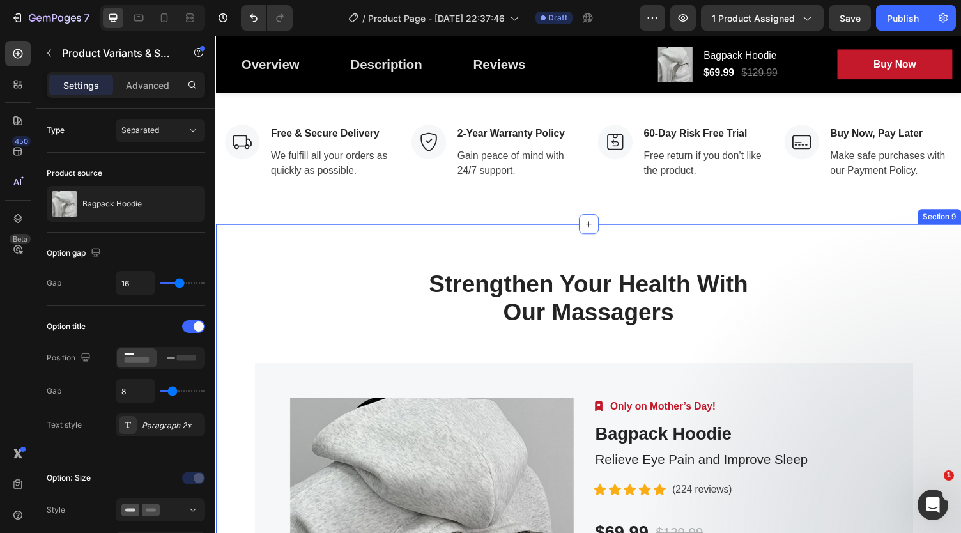
click at [498, 296] on div "Strengthen Your Health With Our Massagers Heading Row Product Images Image Only…" at bounding box center [598, 505] width 767 height 553
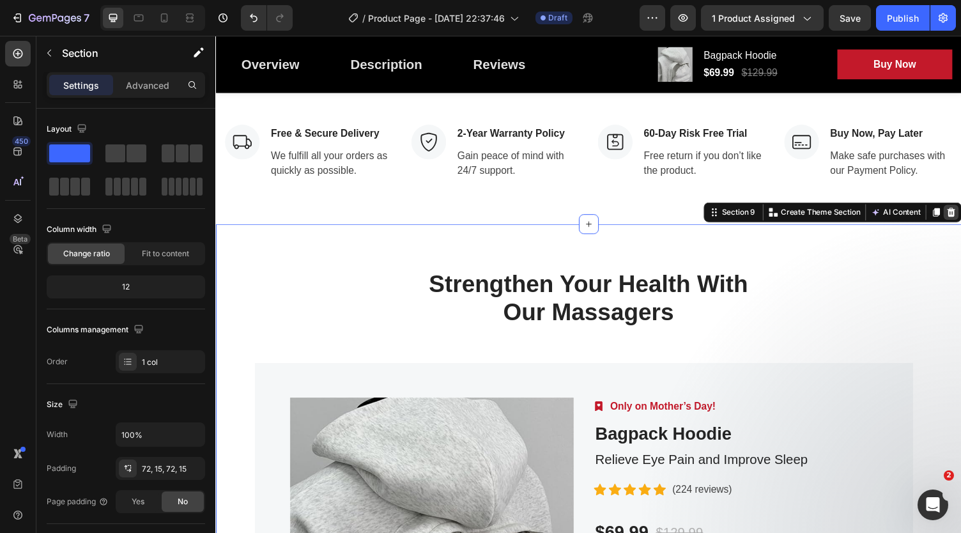
click at [960, 222] on icon at bounding box center [971, 217] width 8 height 9
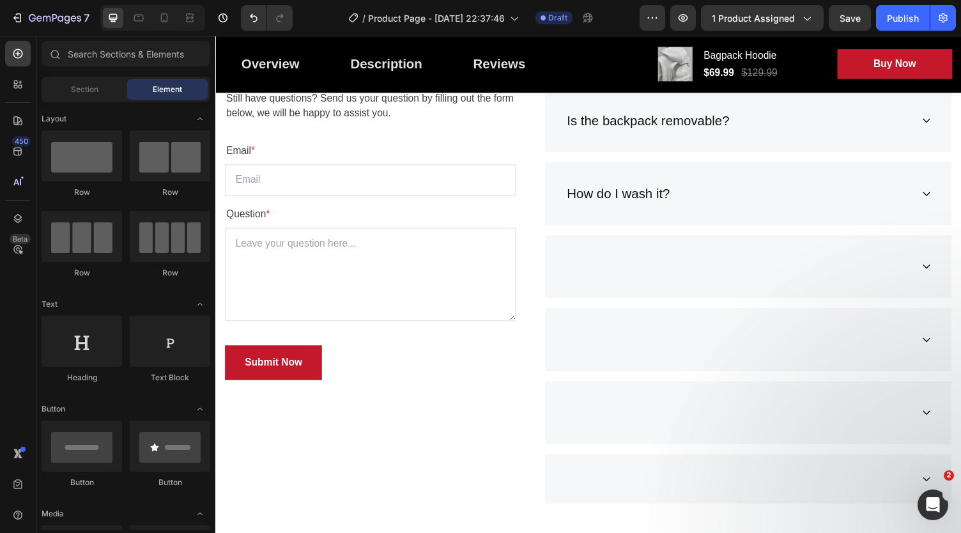
scroll to position [3203, 0]
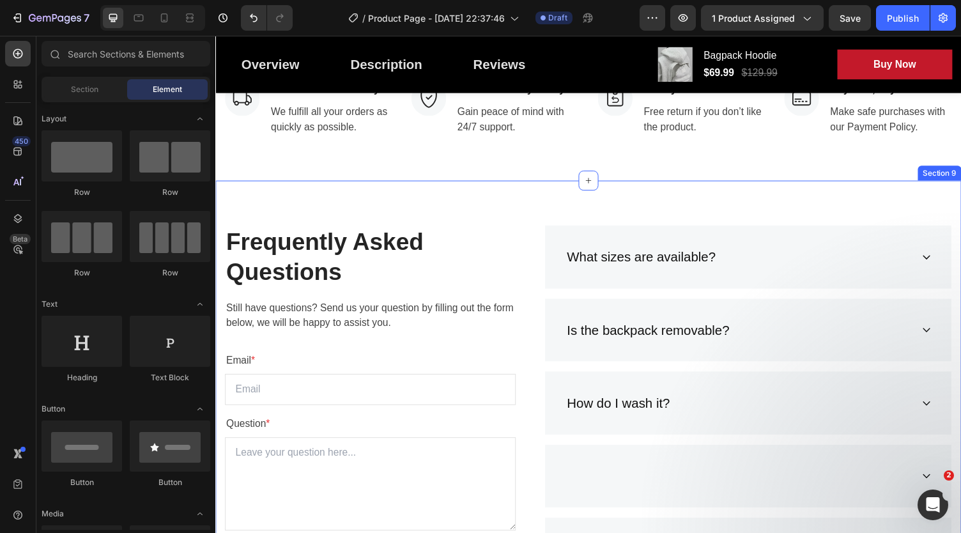
click at [547, 242] on div "Frequently Asked Questions Heading Still have questions? Send us your question …" at bounding box center [598, 481] width 767 height 593
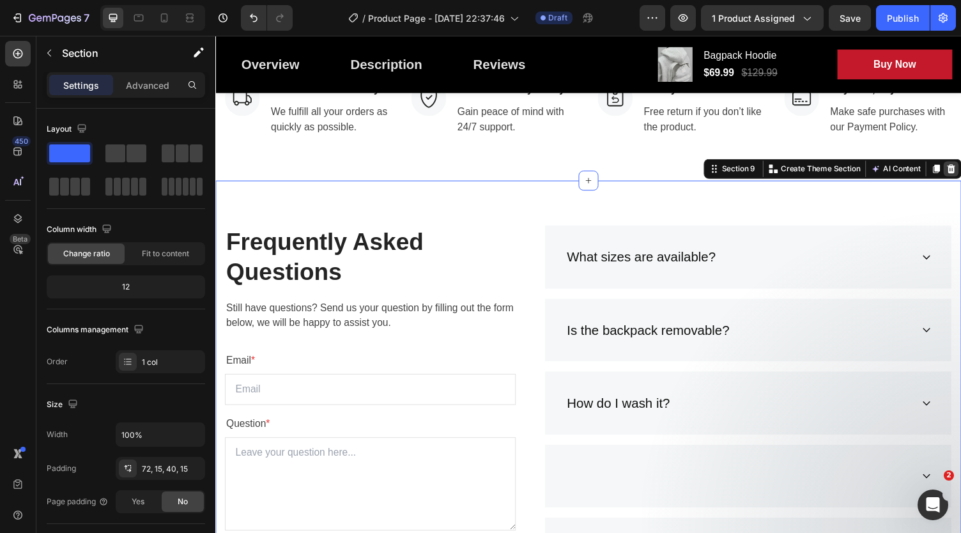
click at [960, 177] on icon at bounding box center [971, 172] width 8 height 9
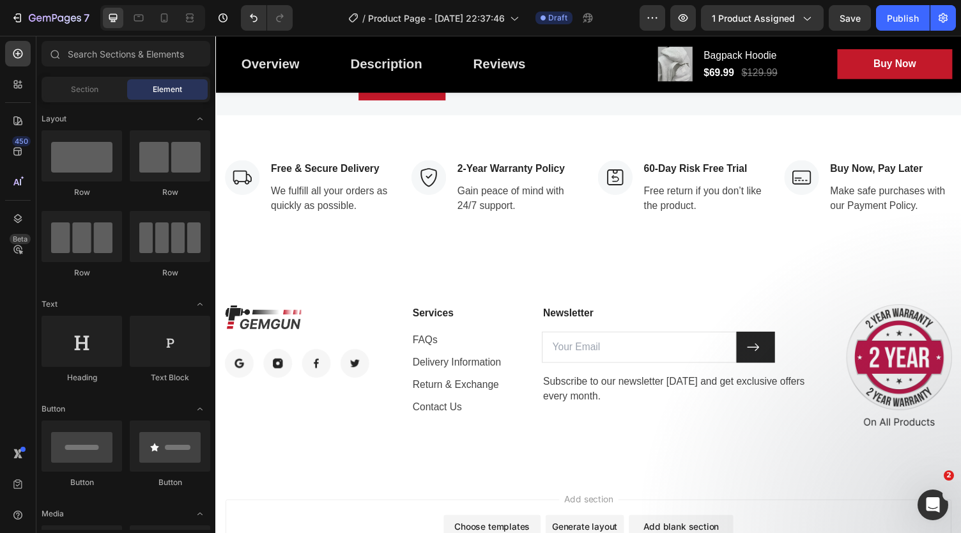
scroll to position [3123, 0]
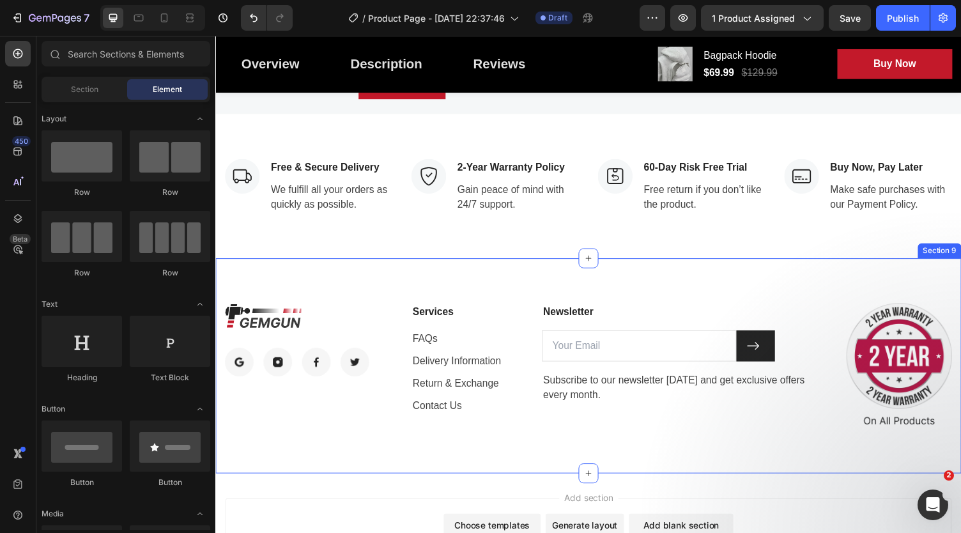
click at [582, 337] on div "Image Image Image Image Image Row Services Text block FAQs Text block Delivery …" at bounding box center [598, 374] width 767 height 221
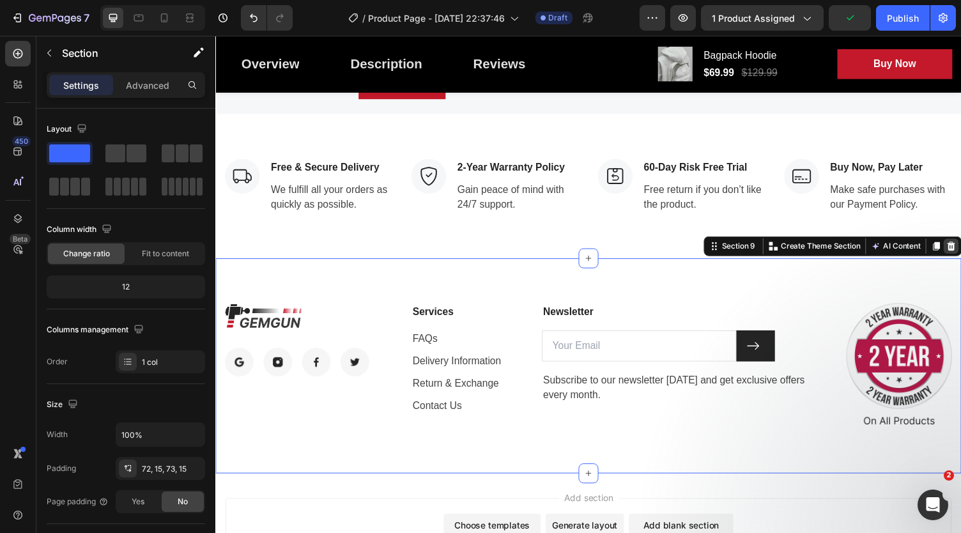
click at [960, 260] on div at bounding box center [970, 252] width 15 height 15
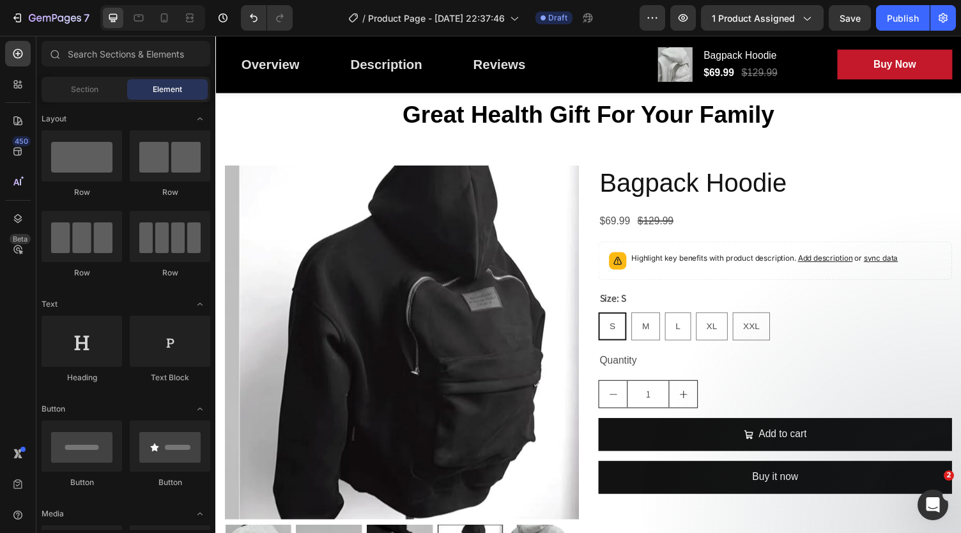
scroll to position [0, 0]
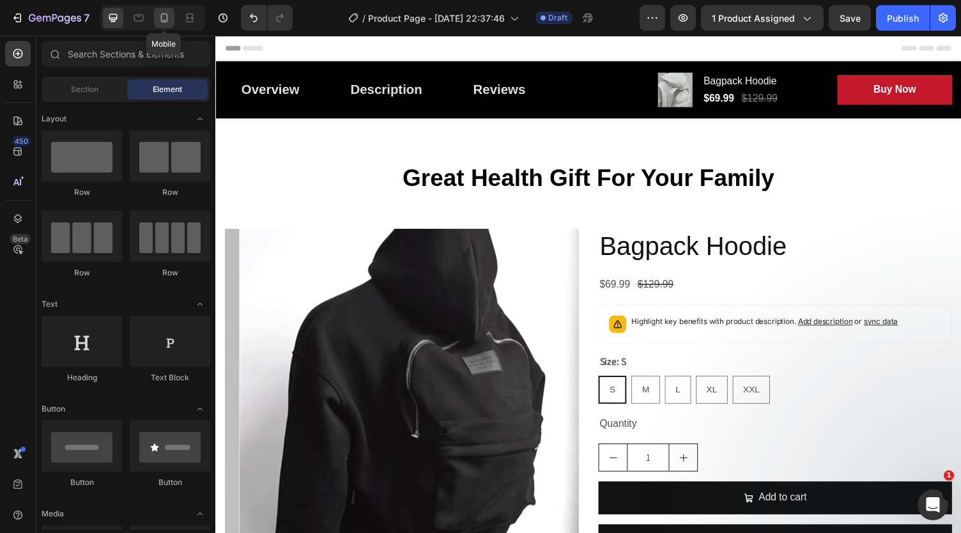
click at [166, 19] on icon at bounding box center [164, 17] width 13 height 13
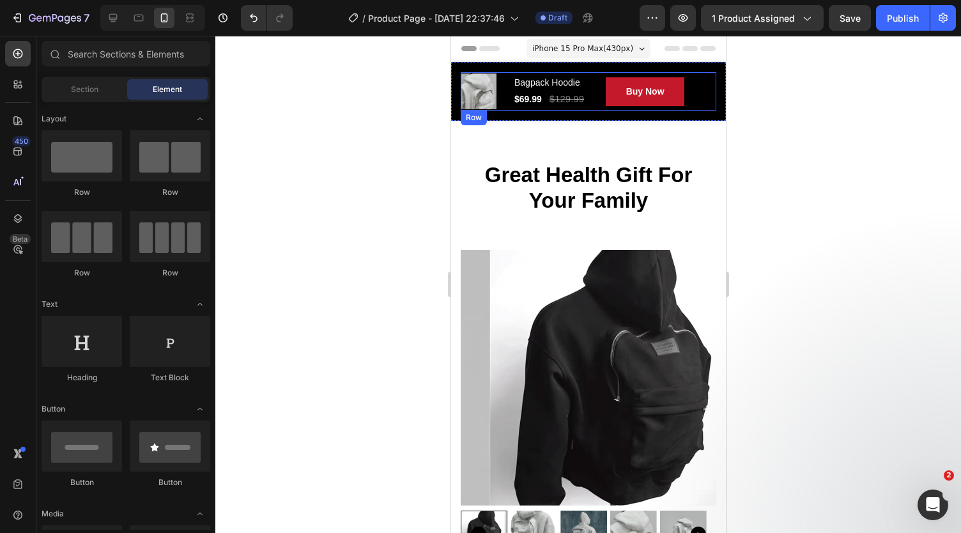
click at [691, 107] on div "Product Images Bagpack Hoodie (P) Title $69.99 (P) Price (P) Price $129.99 (P) …" at bounding box center [588, 91] width 256 height 38
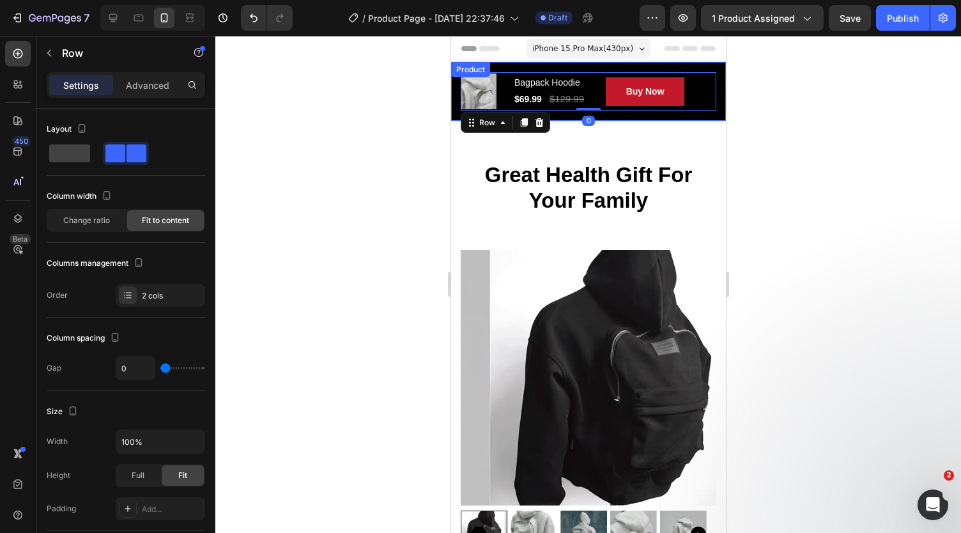
click at [710, 113] on div "Overview Button Description Button Reviews Button Row Product Images Bagpack Ho…" at bounding box center [587, 91] width 275 height 59
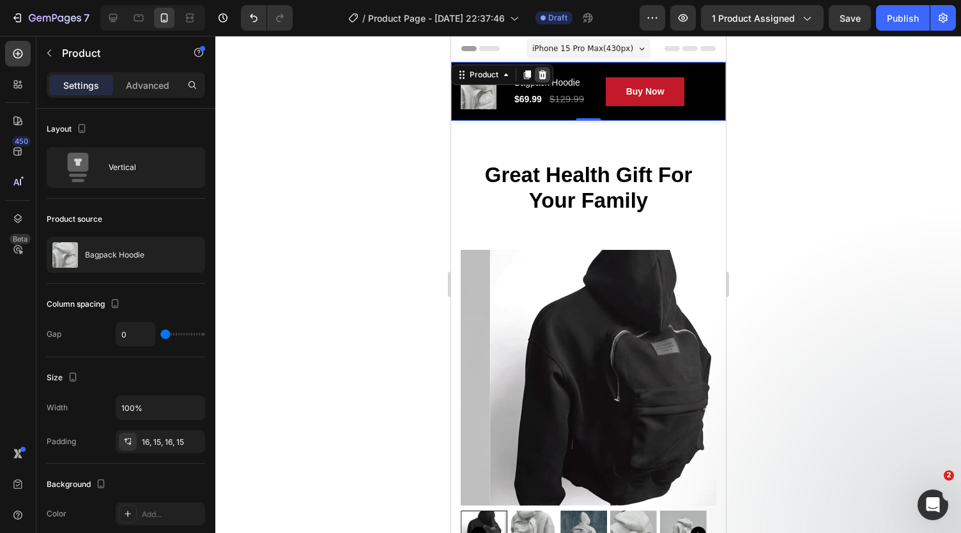
click at [540, 70] on icon at bounding box center [542, 75] width 10 height 10
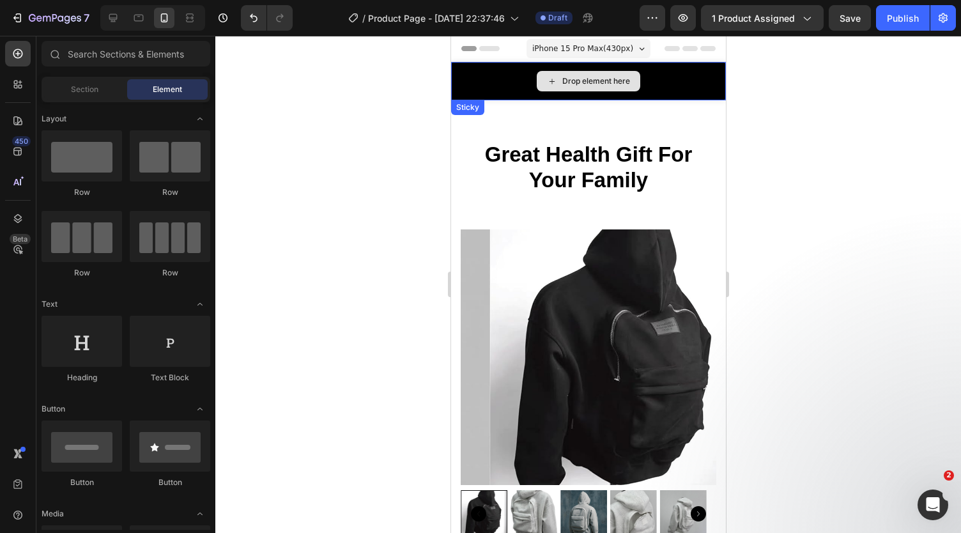
click at [498, 89] on div "Drop element here" at bounding box center [587, 81] width 275 height 38
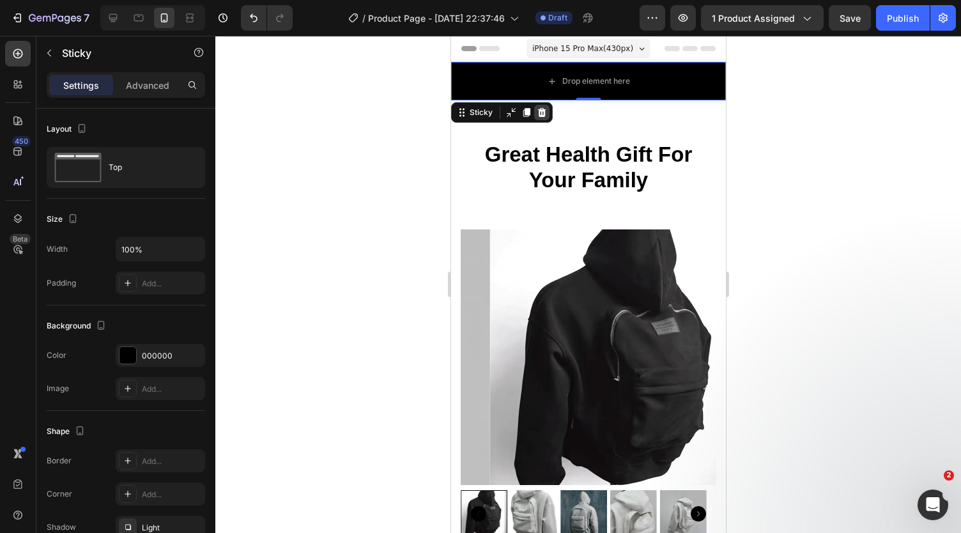
click at [542, 116] on icon at bounding box center [541, 112] width 8 height 9
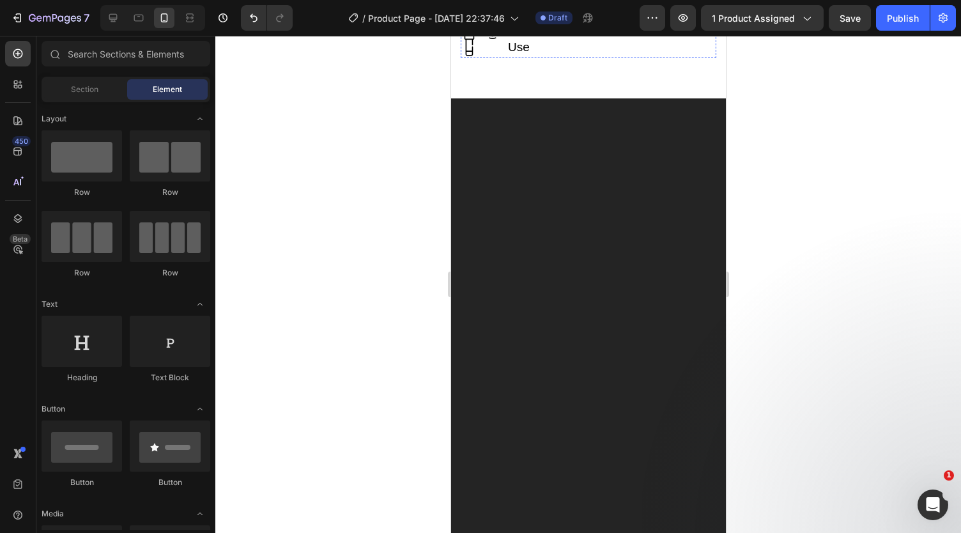
scroll to position [1681, 0]
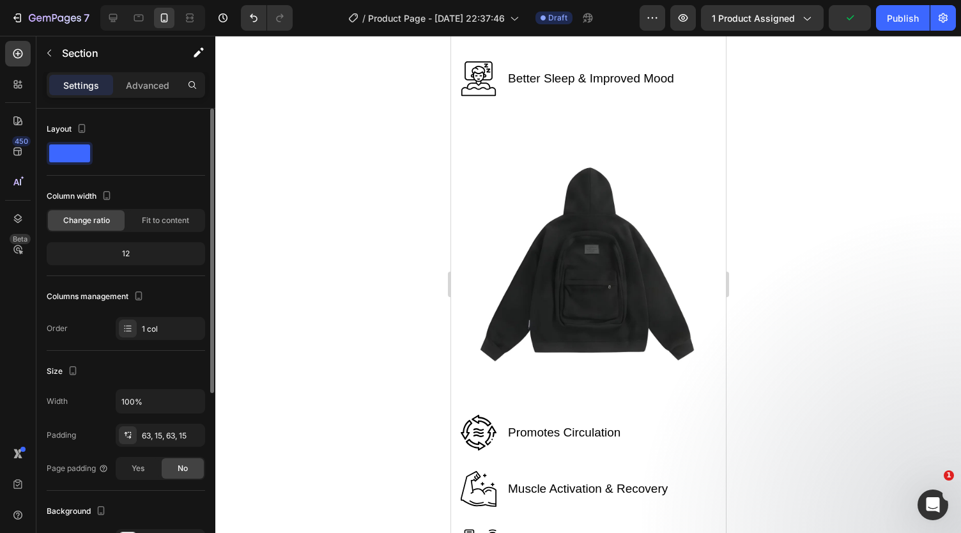
click at [151, 254] on div "12" at bounding box center [125, 254] width 153 height 18
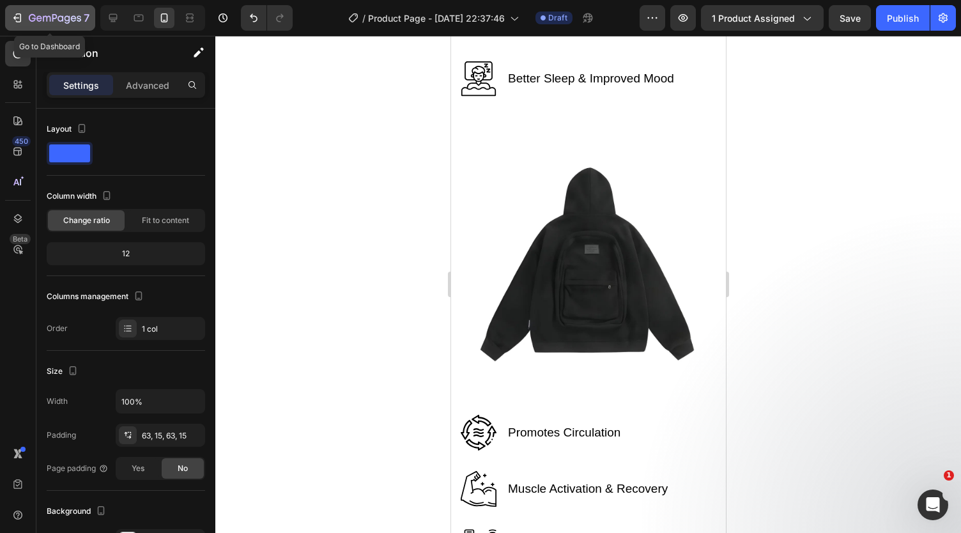
click at [17, 26] on button "7" at bounding box center [50, 18] width 90 height 26
